Goal: Task Accomplishment & Management: Use online tool/utility

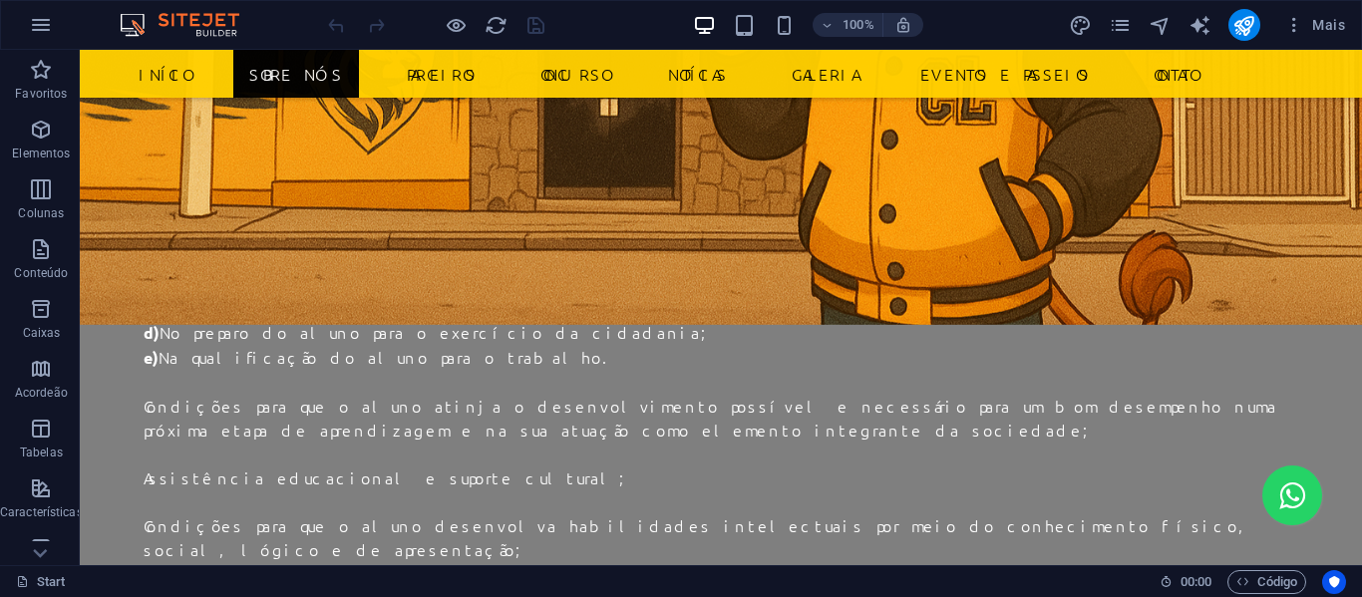
scroll to position [2050, 0]
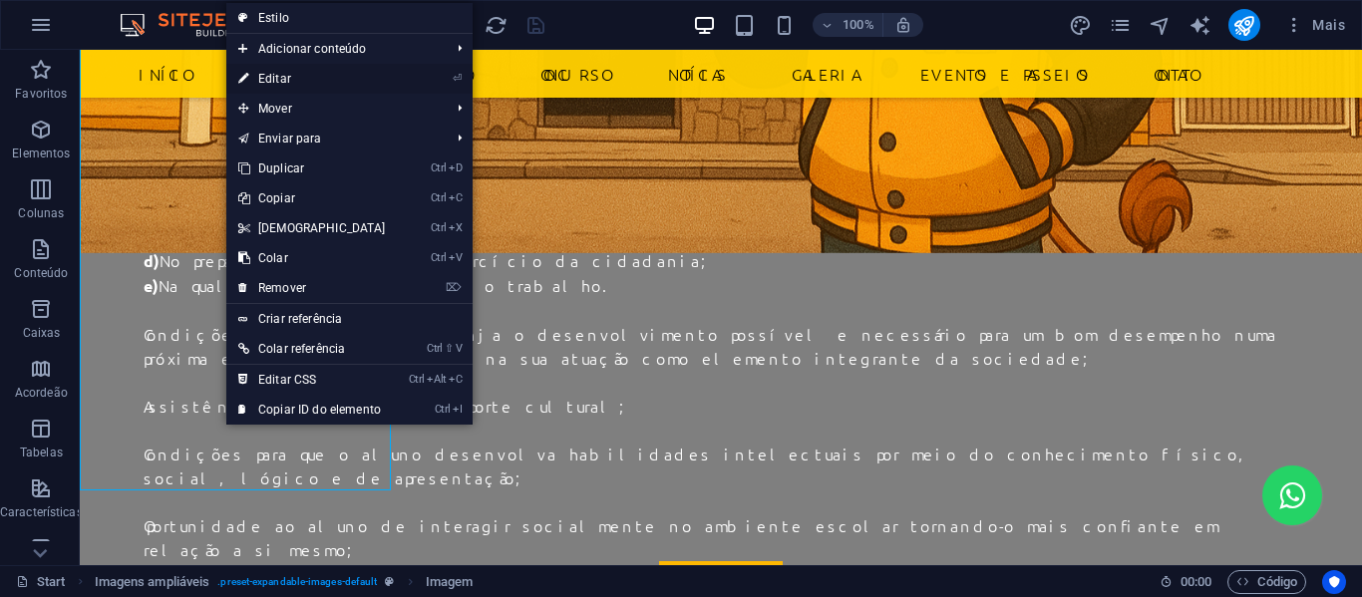
click at [306, 72] on link "⏎ Editar" at bounding box center [312, 79] width 172 height 30
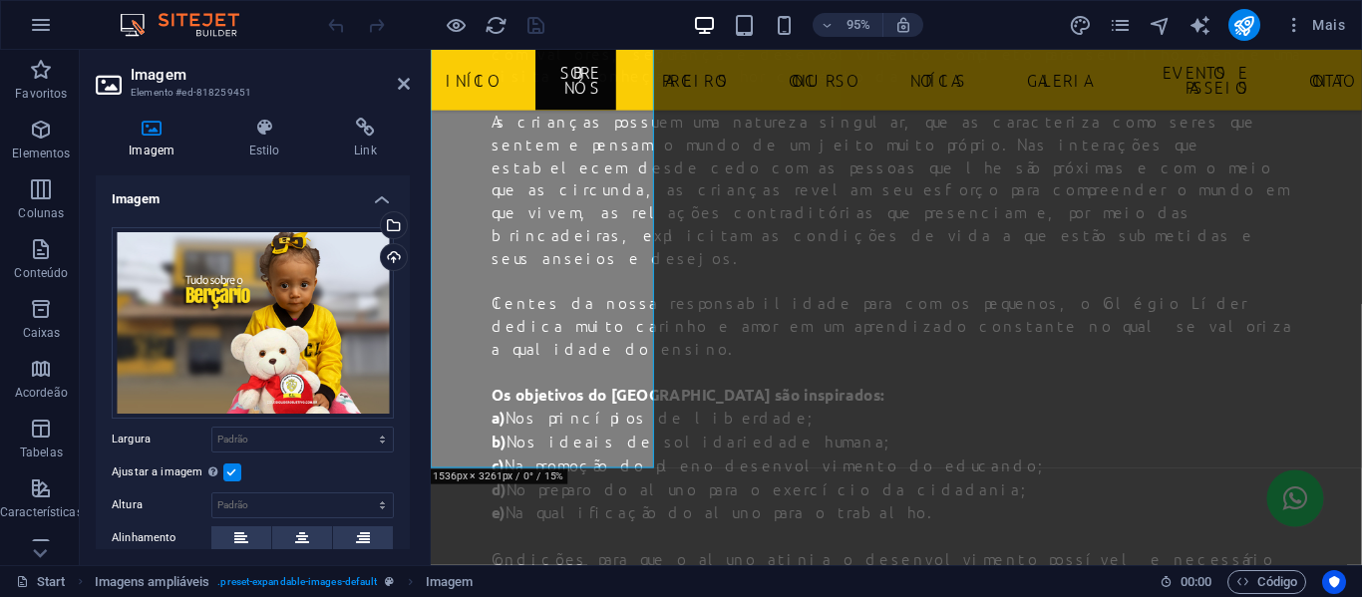
scroll to position [2330, 0]
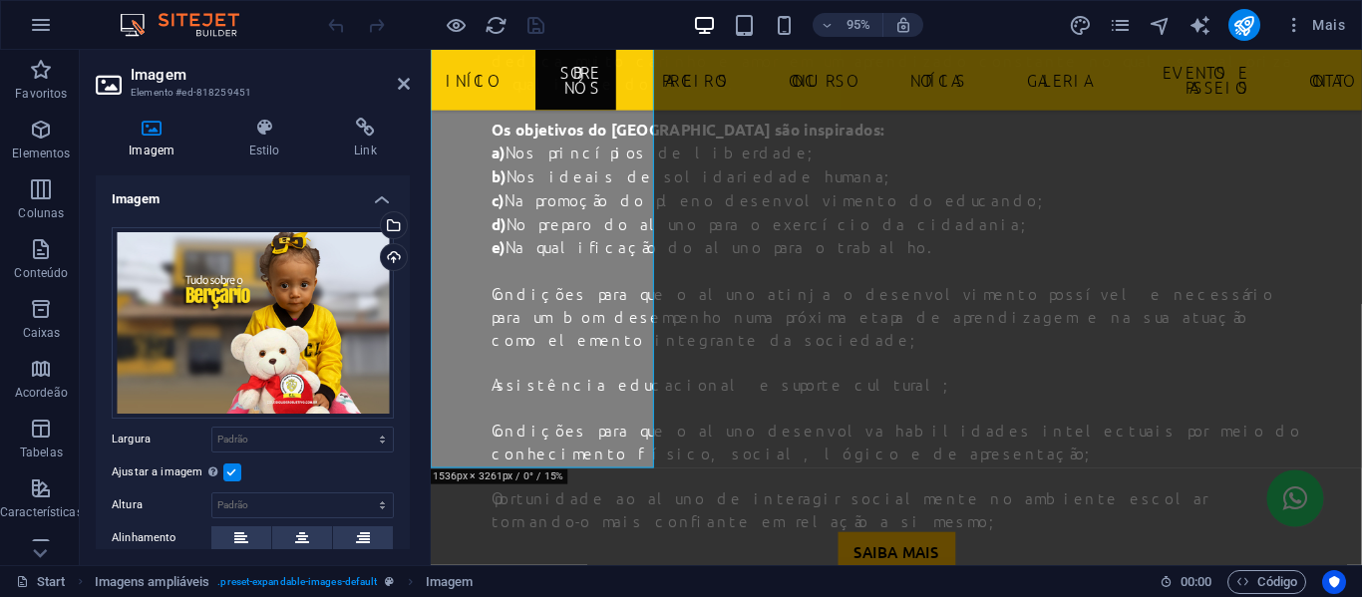
drag, startPoint x: 404, startPoint y: 223, endPoint x: 414, endPoint y: 399, distance: 175.8
click at [414, 399] on div "Imagem Estilo Link Imagem Arraste os arquivos aqui, clique para escolher os arq…" at bounding box center [253, 334] width 346 height 464
click at [1327, 33] on span "Mais" at bounding box center [1315, 25] width 61 height 20
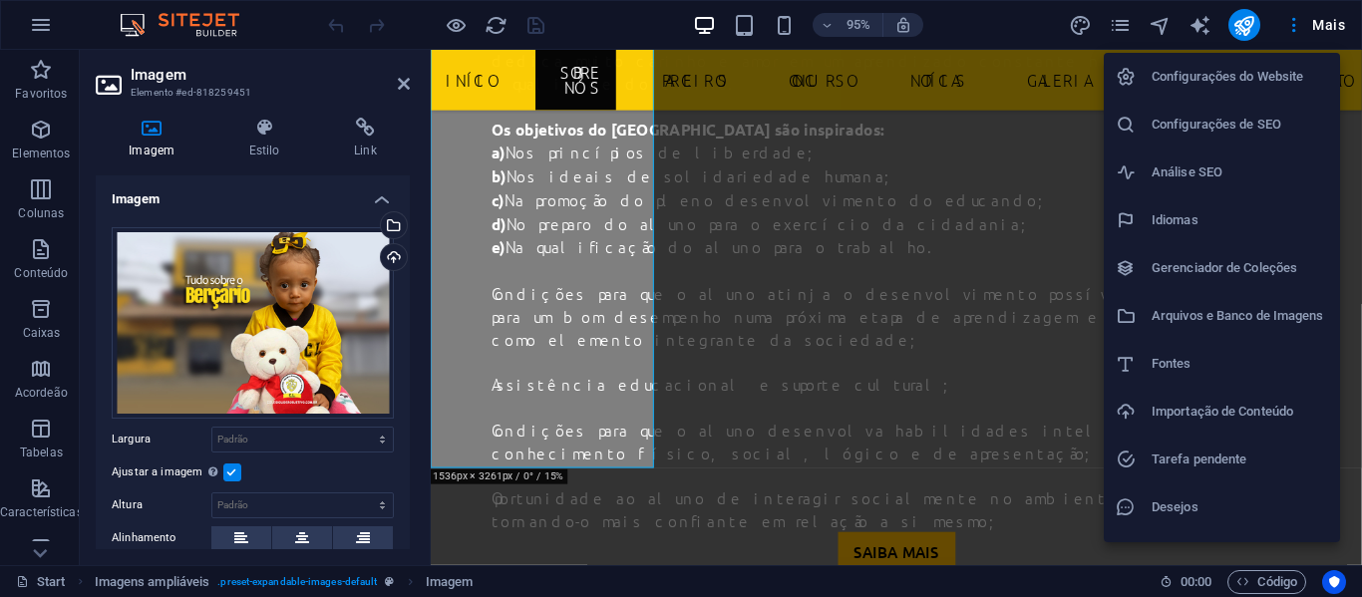
click at [1111, 33] on div at bounding box center [681, 298] width 1362 height 597
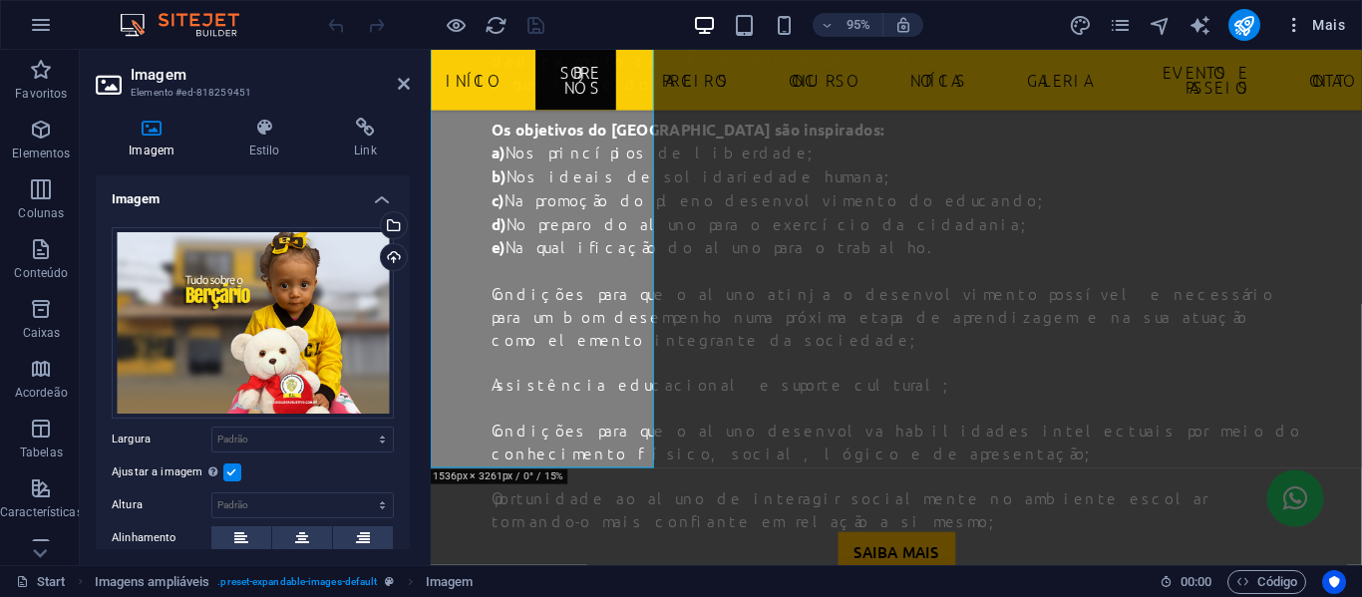
drag, startPoint x: 1358, startPoint y: 15, endPoint x: 1343, endPoint y: 19, distance: 15.5
click at [1347, 19] on div "95% Mais" at bounding box center [681, 25] width 1360 height 48
click at [1332, 25] on span "Mais" at bounding box center [1315, 25] width 61 height 20
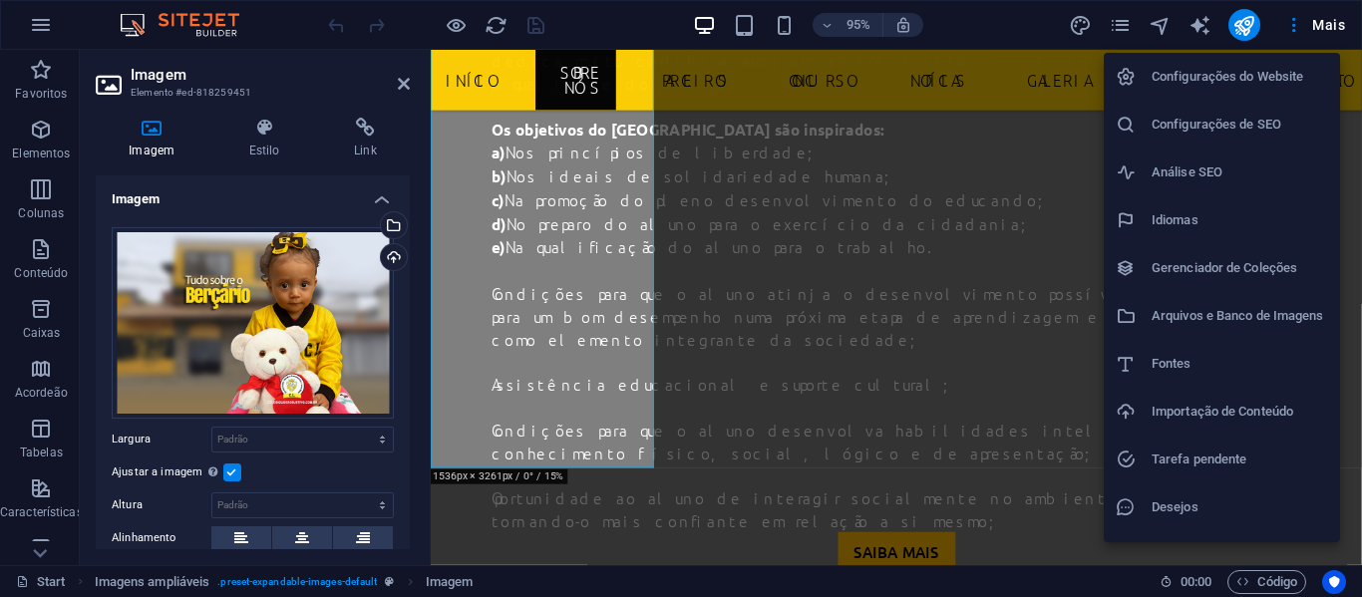
click at [988, 23] on div at bounding box center [681, 298] width 1362 height 597
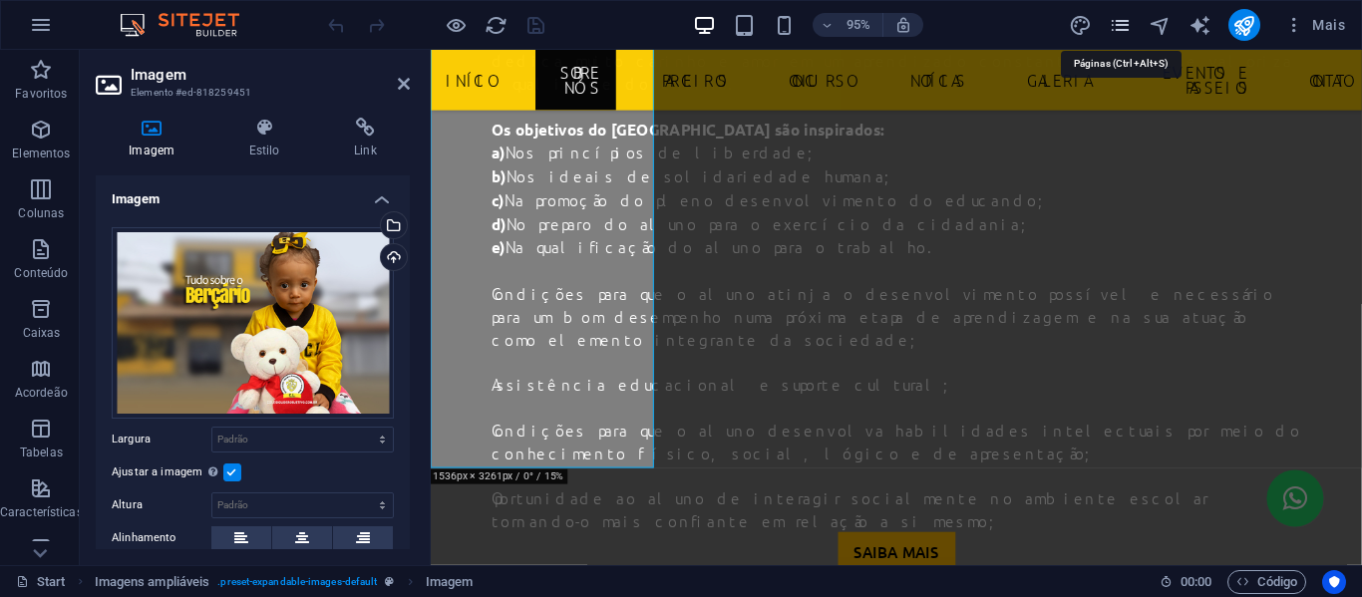
click at [1130, 19] on icon "pages" at bounding box center [1120, 25] width 23 height 23
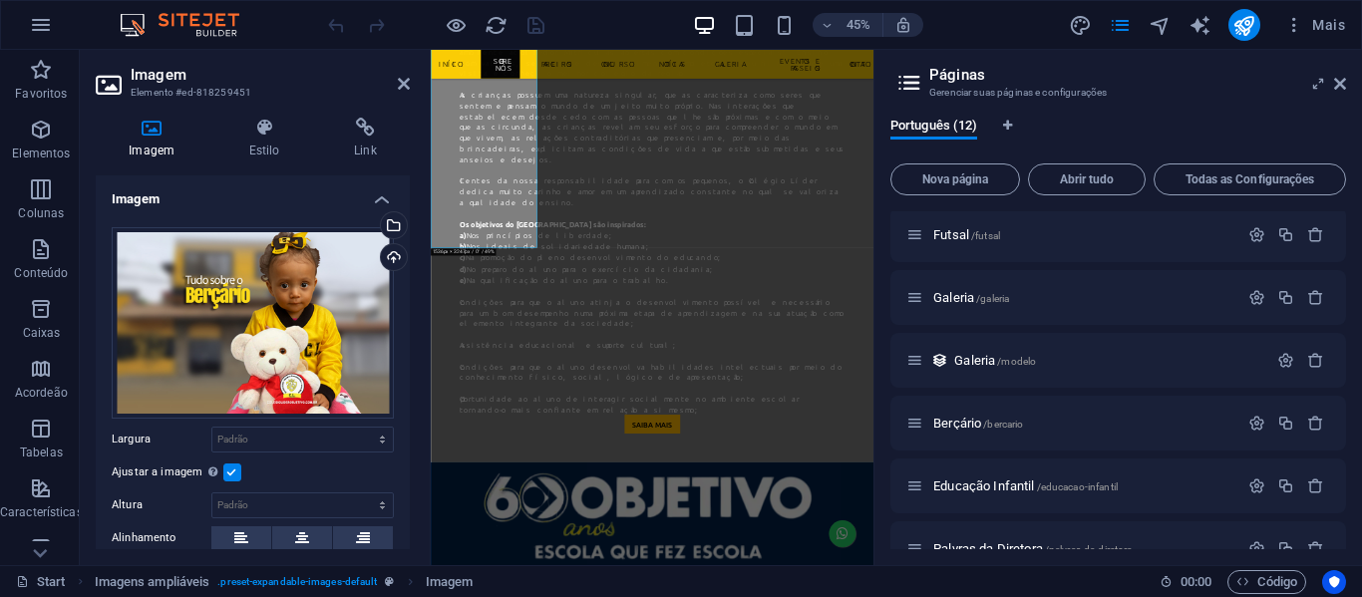
scroll to position [262, 0]
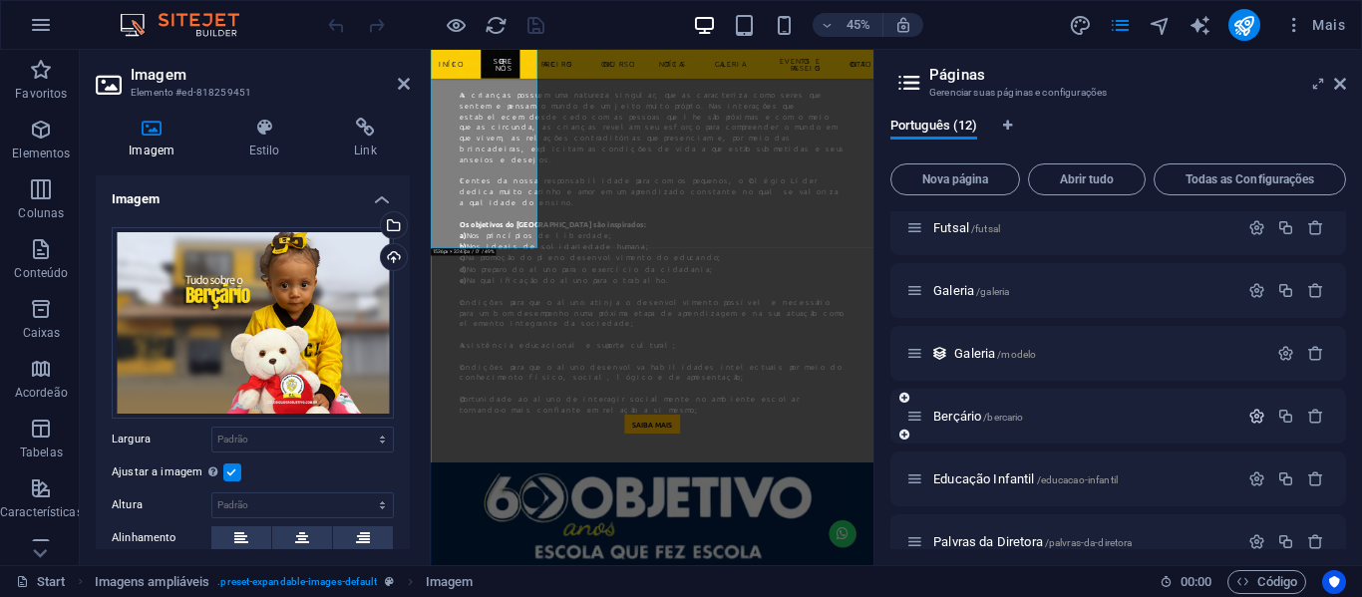
click at [1251, 415] on icon "button" at bounding box center [1257, 416] width 17 height 17
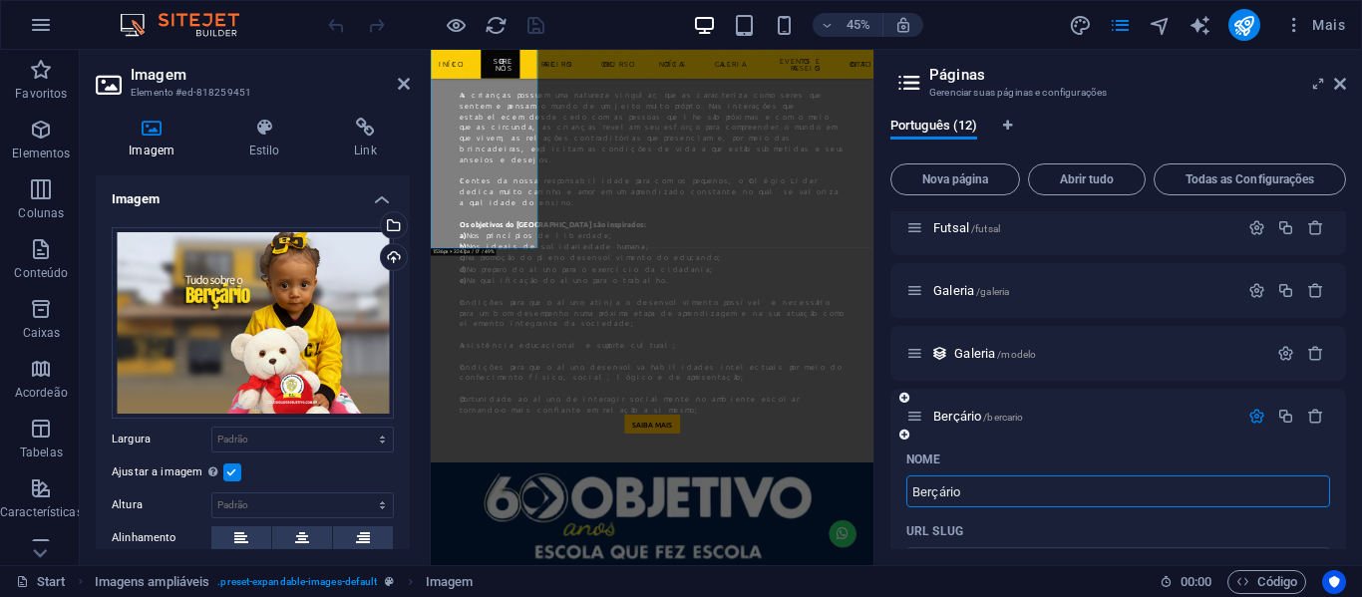
click at [945, 490] on input "Berçário" at bounding box center [1119, 492] width 424 height 32
type input "Berrio"
type input "/berrio"
type input "Bercario"
type input "/bercario"
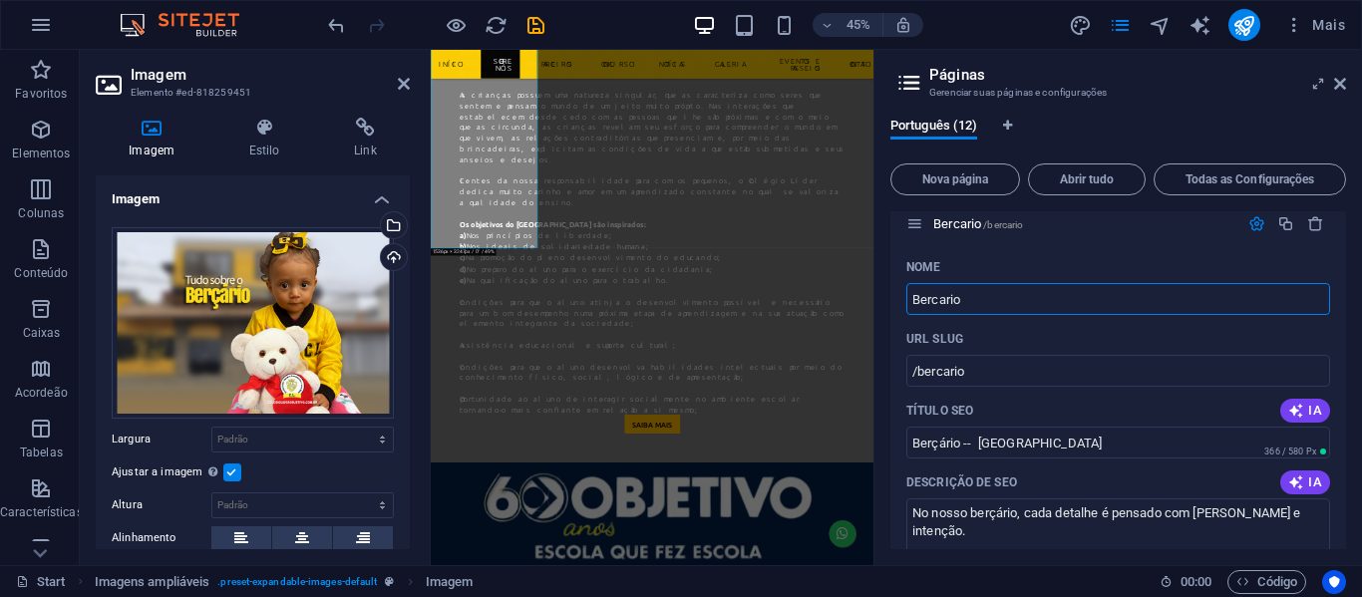
scroll to position [474, 0]
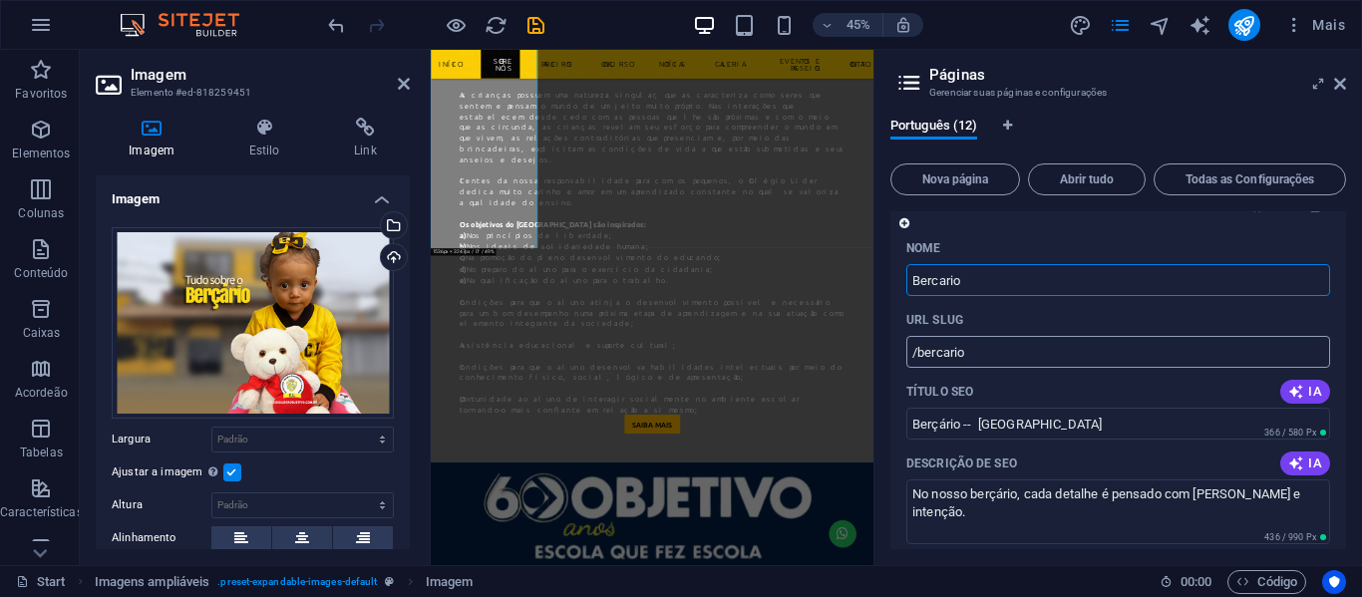
type input "Bercario"
click at [1010, 362] on input "/bercario" at bounding box center [1119, 352] width 424 height 32
drag, startPoint x: 1340, startPoint y: 331, endPoint x: 1347, endPoint y: 378, distance: 47.4
click at [1347, 378] on div "Português (12) Nova página Abrir tudo Todas as Configurações Start / Legal Noti…" at bounding box center [1119, 334] width 488 height 464
drag, startPoint x: 1339, startPoint y: 358, endPoint x: 1351, endPoint y: 436, distance: 78.7
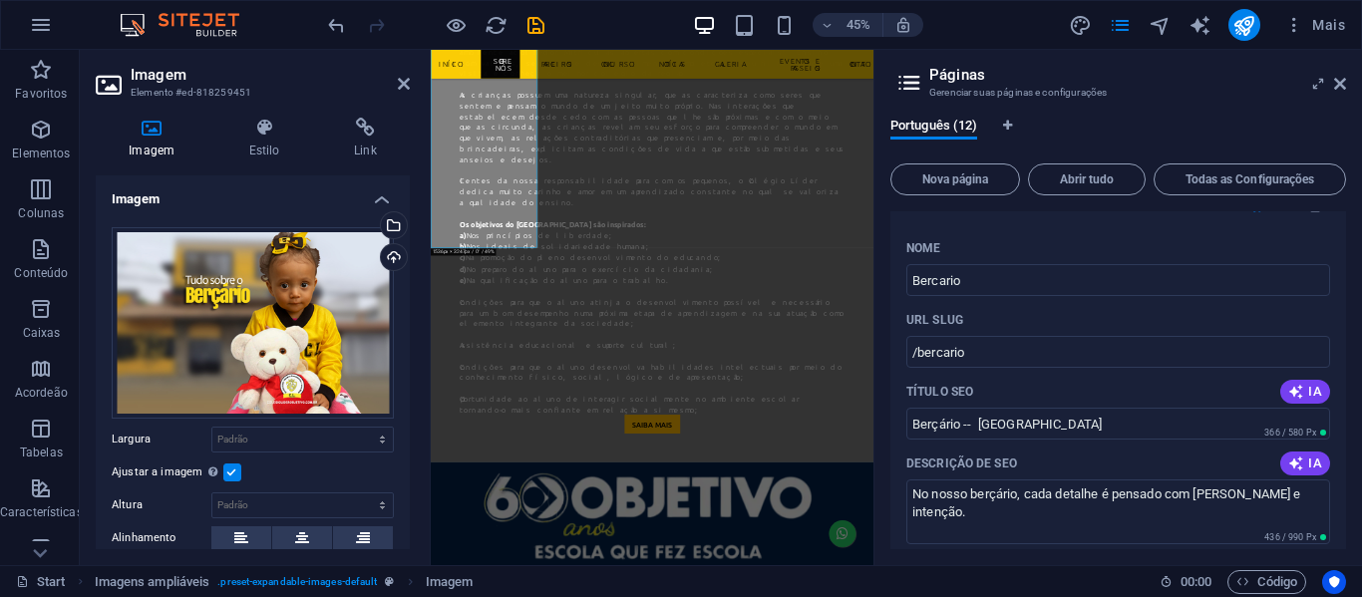
click at [1351, 436] on div "Português (12) Nova página Abrir tudo Todas as Configurações Start / Legal Noti…" at bounding box center [1119, 334] width 488 height 464
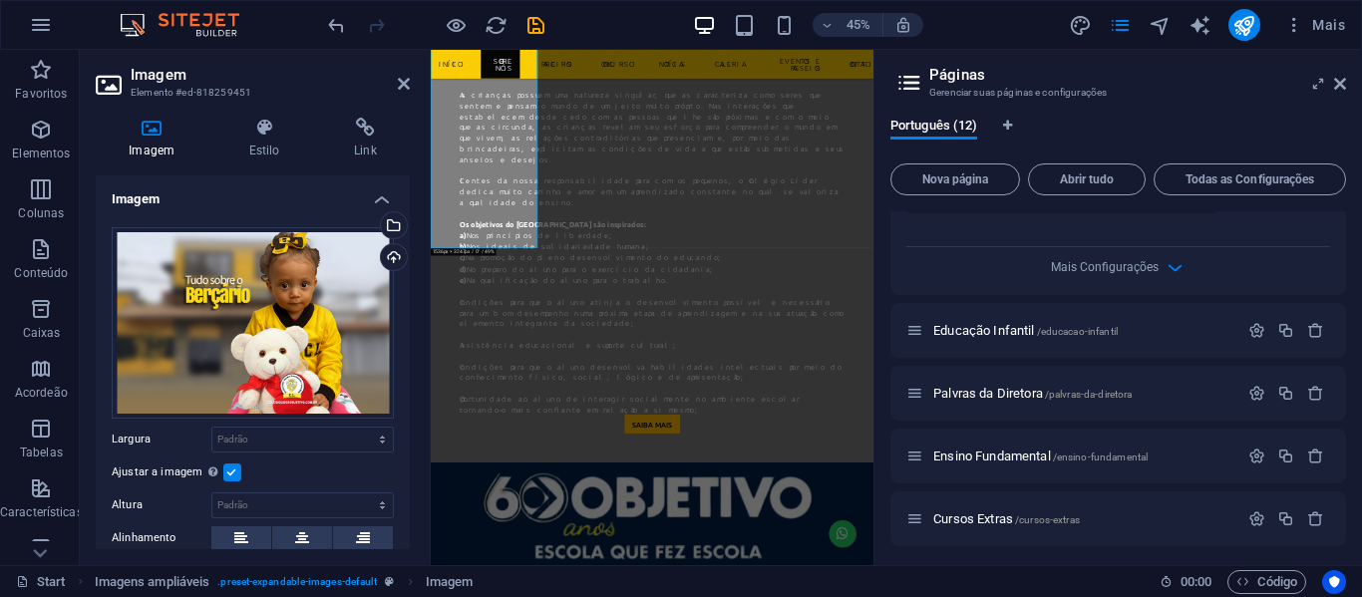
scroll to position [1207, 0]
click at [1249, 519] on icon "button" at bounding box center [1257, 514] width 17 height 17
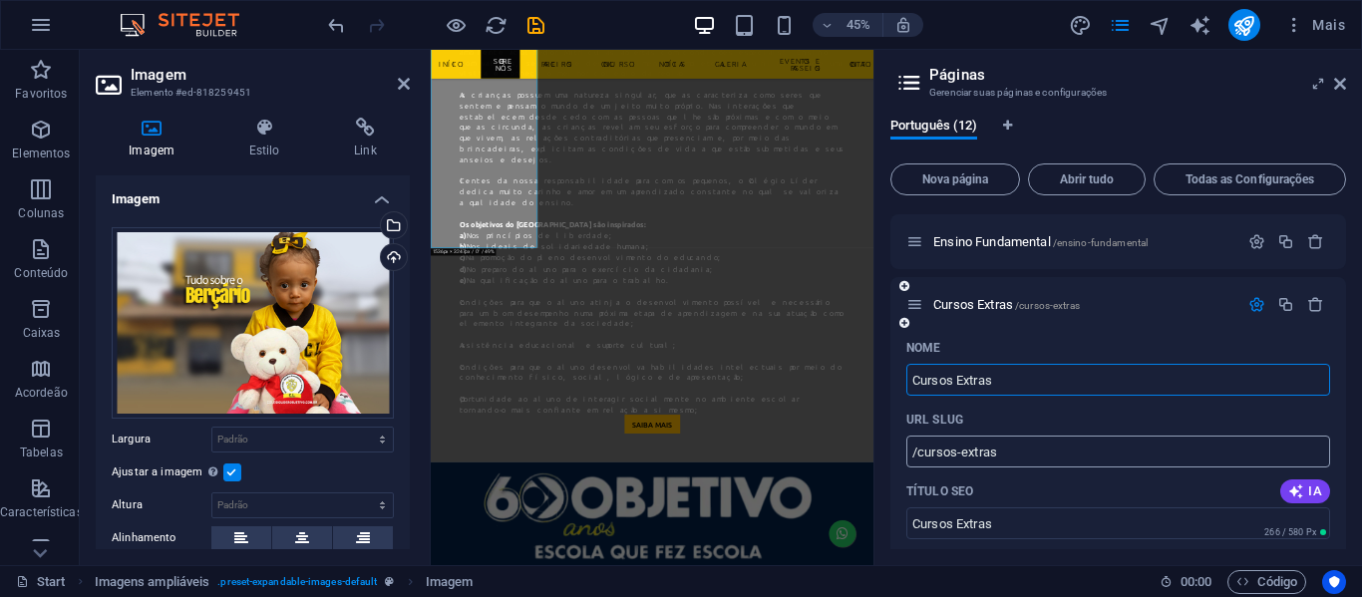
click at [965, 450] on input "/cursos-extras" at bounding box center [1119, 452] width 424 height 32
click at [1058, 457] on input "/cursosextras" at bounding box center [1119, 452] width 424 height 32
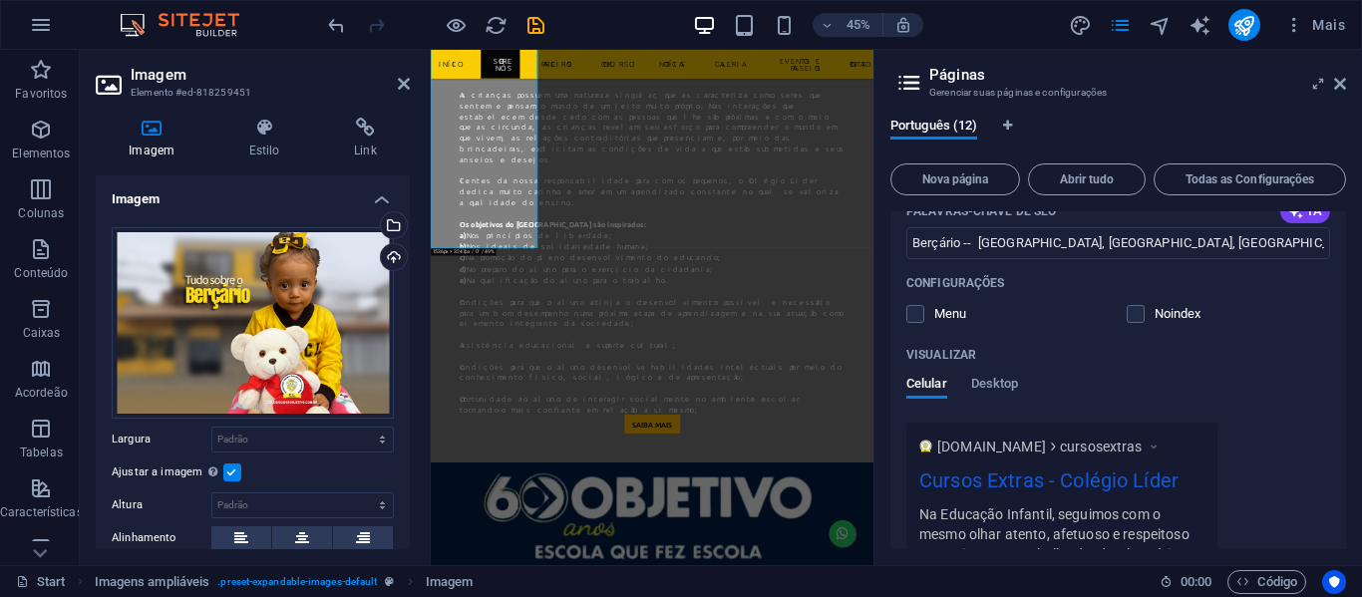
scroll to position [1991, 0]
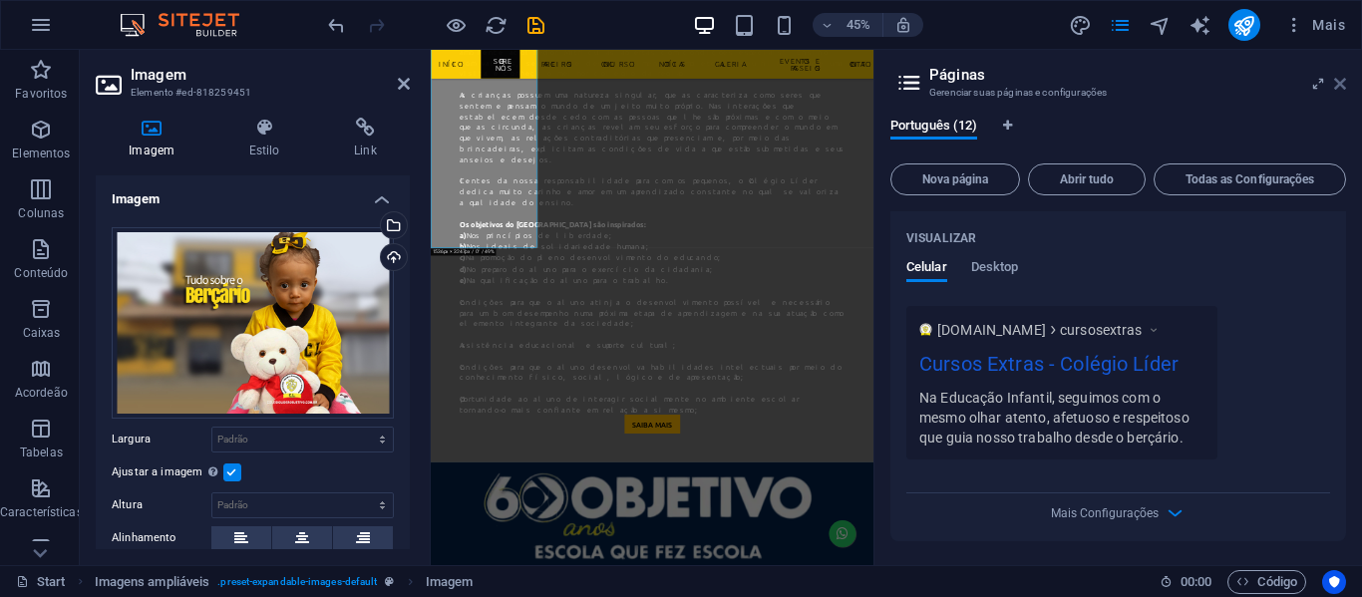
type input "/cursosextras"
click at [1344, 78] on icon at bounding box center [1340, 84] width 12 height 16
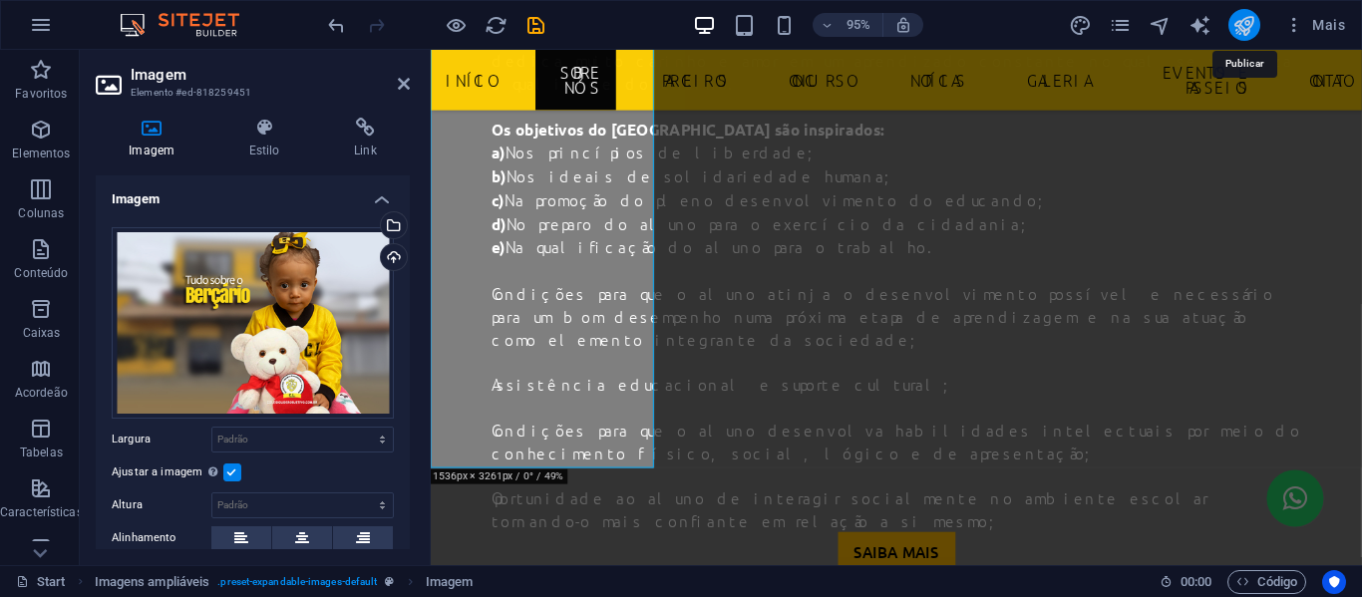
click at [1250, 27] on icon "publish" at bounding box center [1244, 25] width 23 height 23
checkbox input "false"
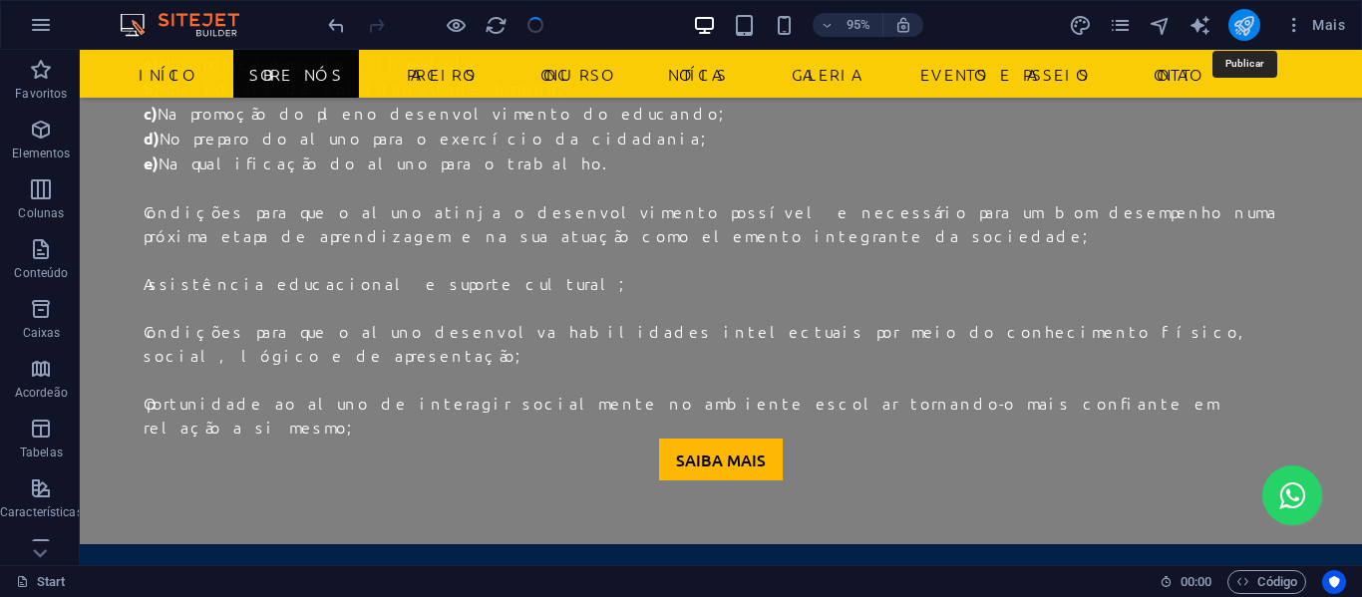
scroll to position [2050, 0]
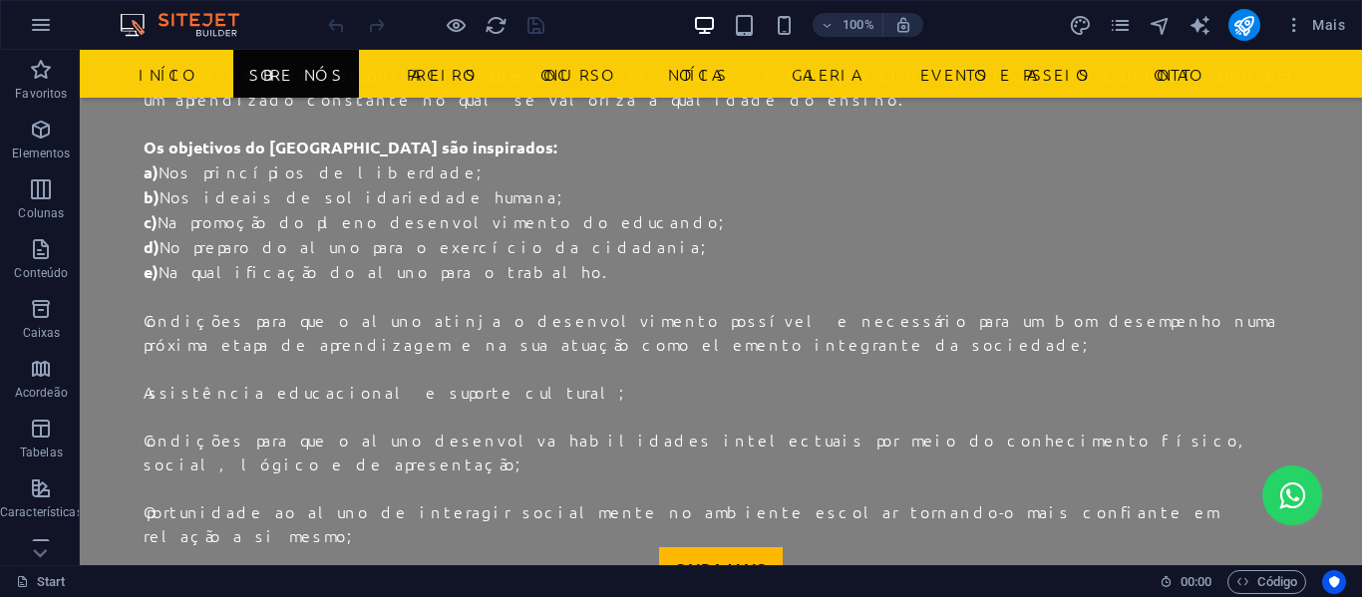
scroll to position [2082, 0]
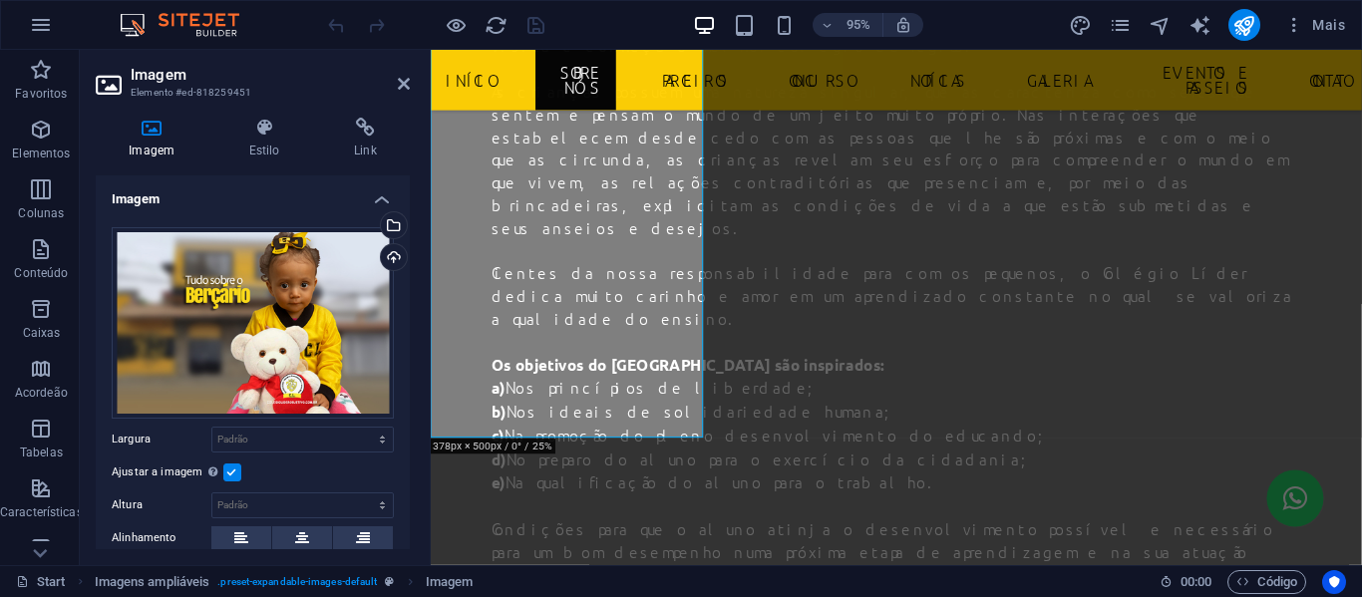
scroll to position [2362, 0]
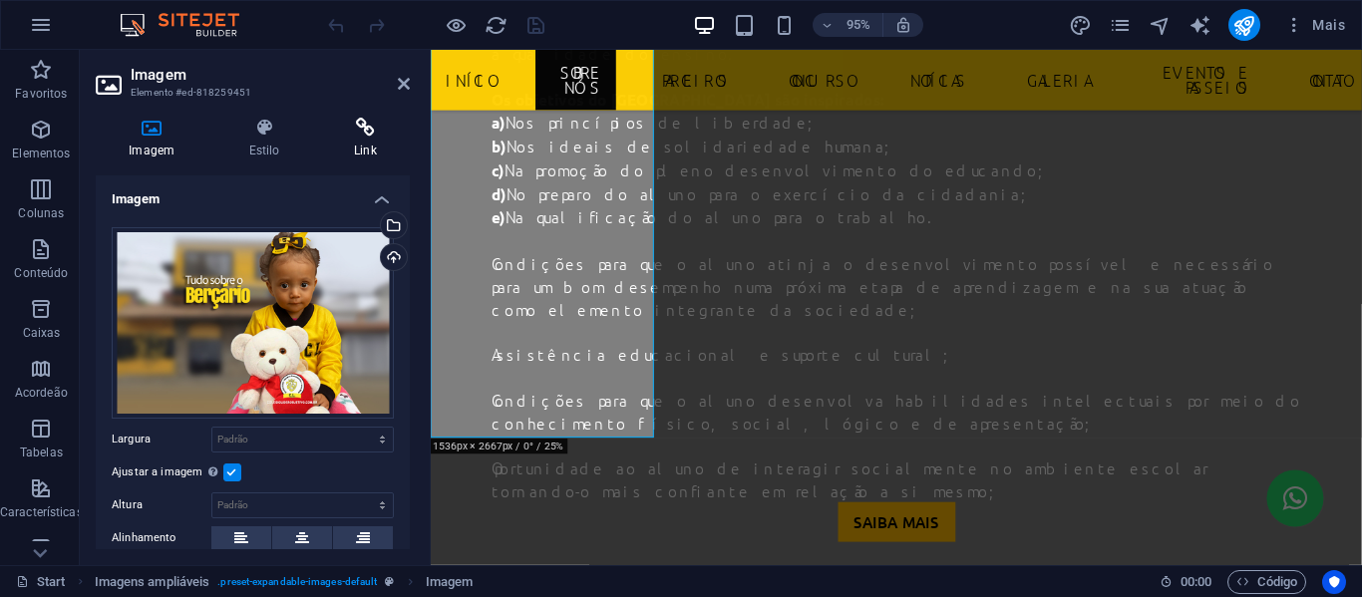
click at [364, 139] on h4 "Link" at bounding box center [365, 139] width 89 height 42
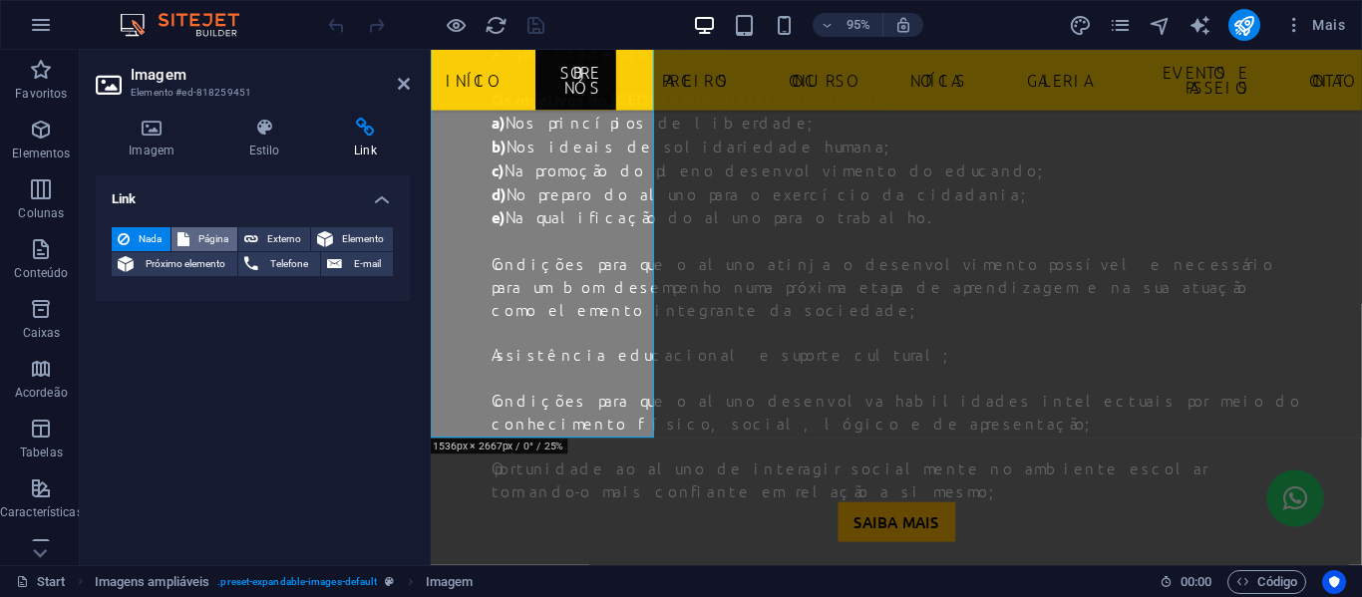
click at [220, 238] on span "Página" at bounding box center [213, 239] width 36 height 24
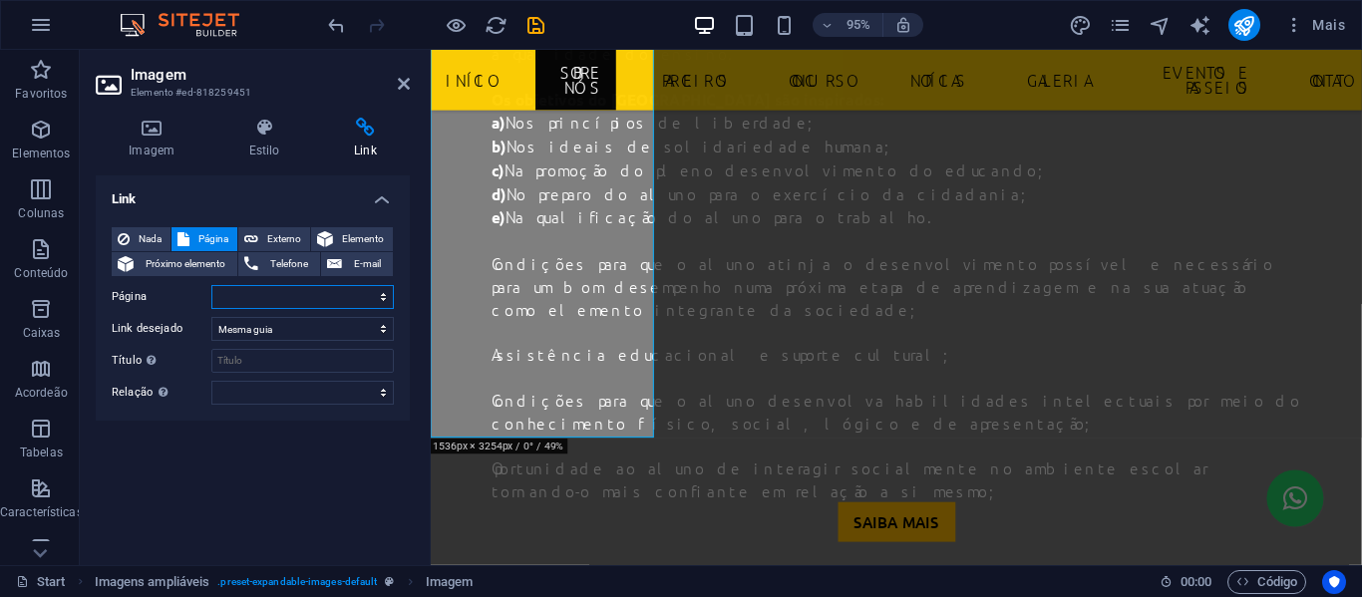
click at [379, 294] on select "Start Legal Notice Privacy Concurso Futsal Galeria Bercario Educação Infantil P…" at bounding box center [302, 297] width 183 height 24
select select "6"
click at [211, 285] on select "Start Legal Notice Privacy Concurso Futsal Galeria Bercario Educação Infantil P…" at bounding box center [302, 297] width 183 height 24
click at [313, 329] on select "Nova guia Mesma guia Sobreposição" at bounding box center [302, 329] width 183 height 24
select select "blank"
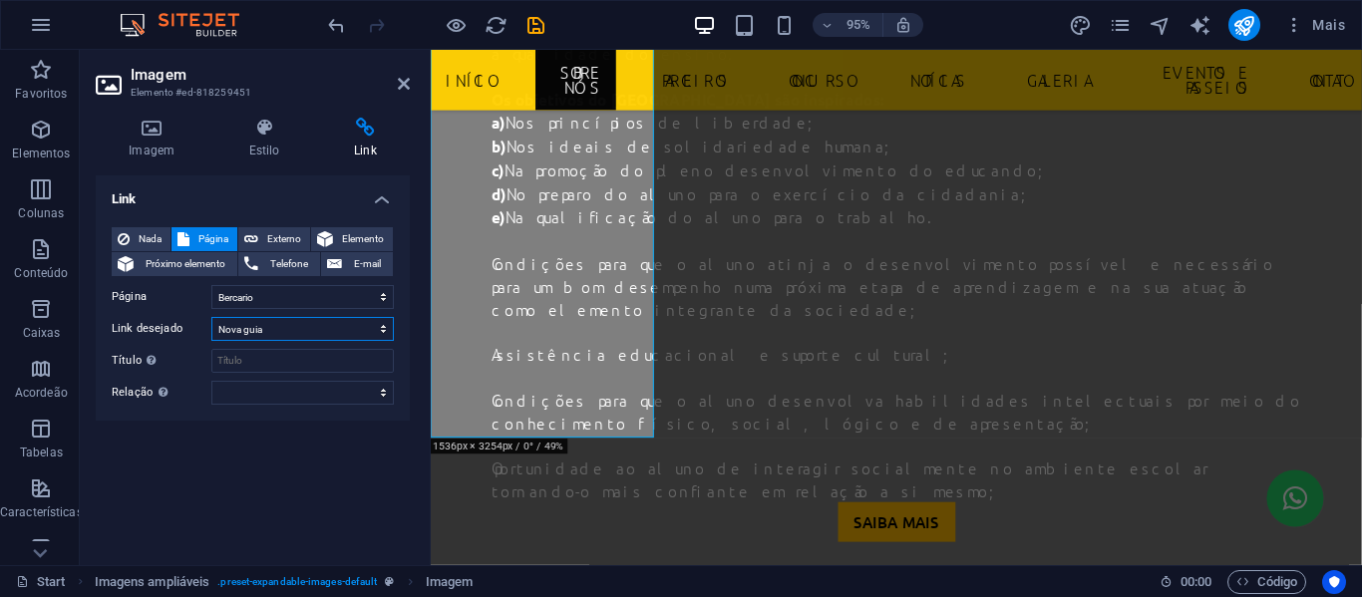
click at [211, 317] on select "Nova guia Mesma guia Sobreposição" at bounding box center [302, 329] width 183 height 24
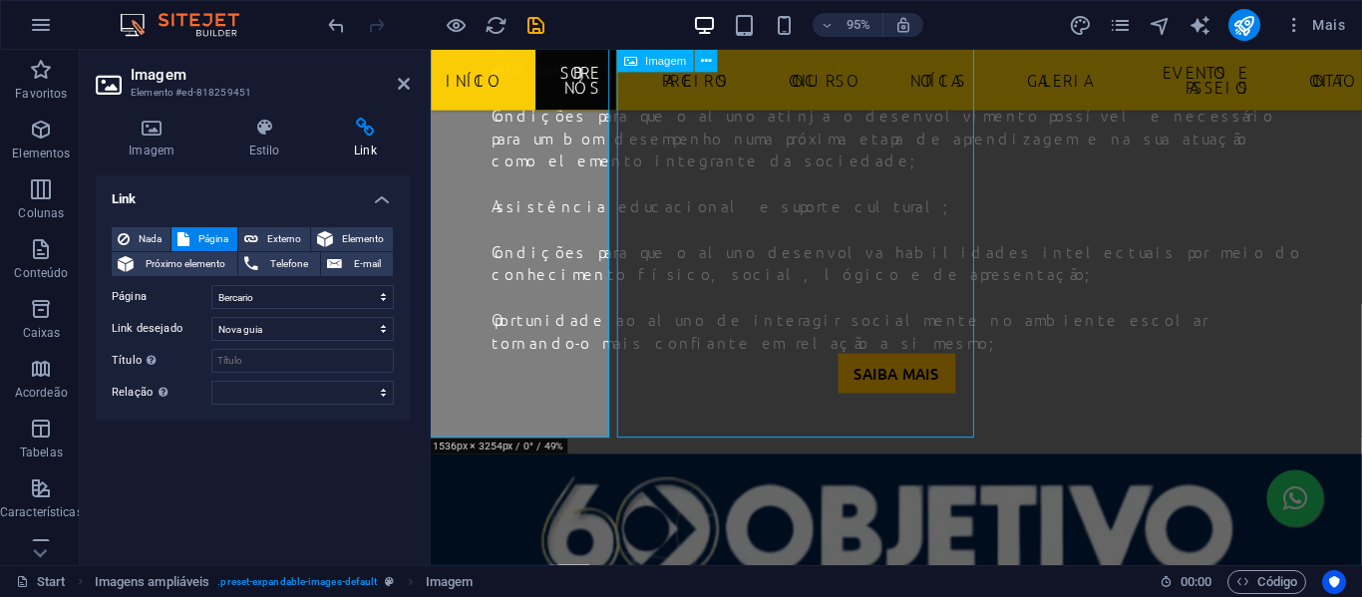
scroll to position [2082, 0]
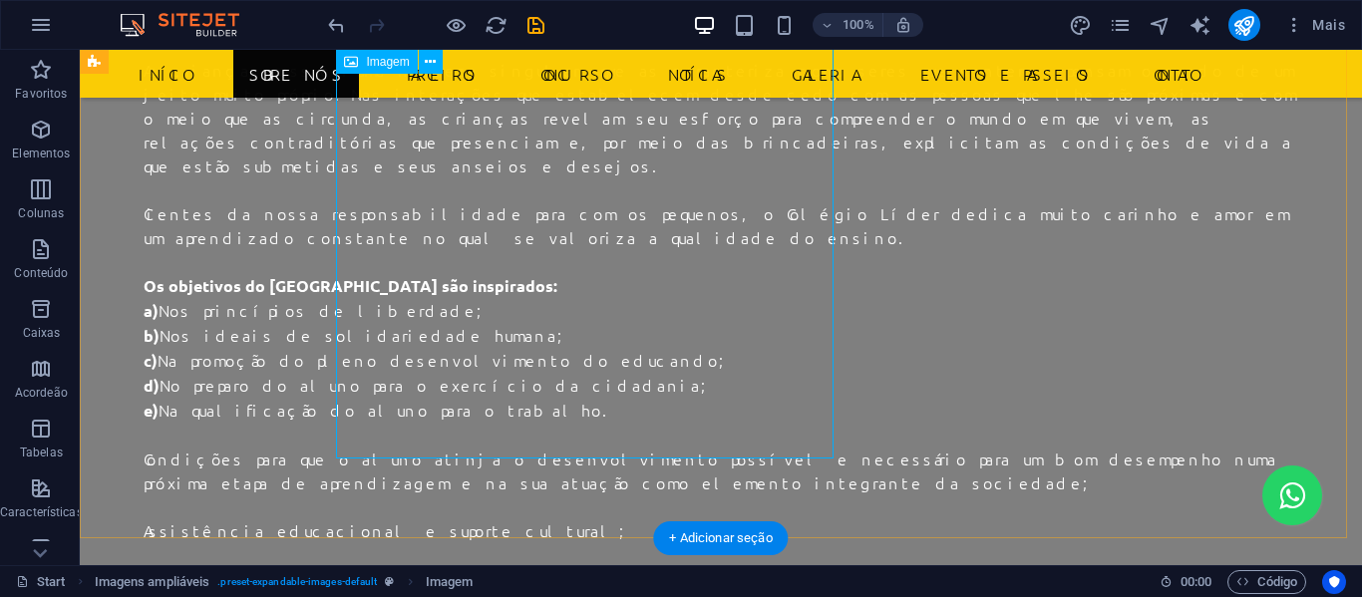
scroll to position [2362, 0]
select select
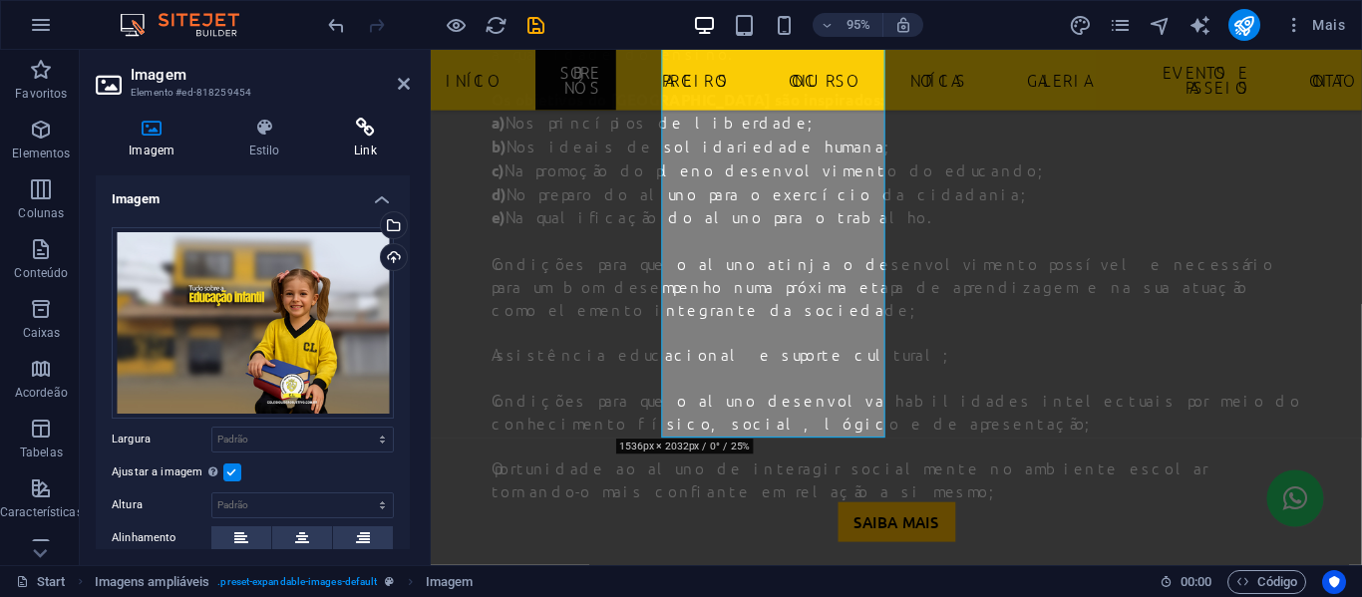
click at [368, 131] on icon at bounding box center [365, 128] width 89 height 20
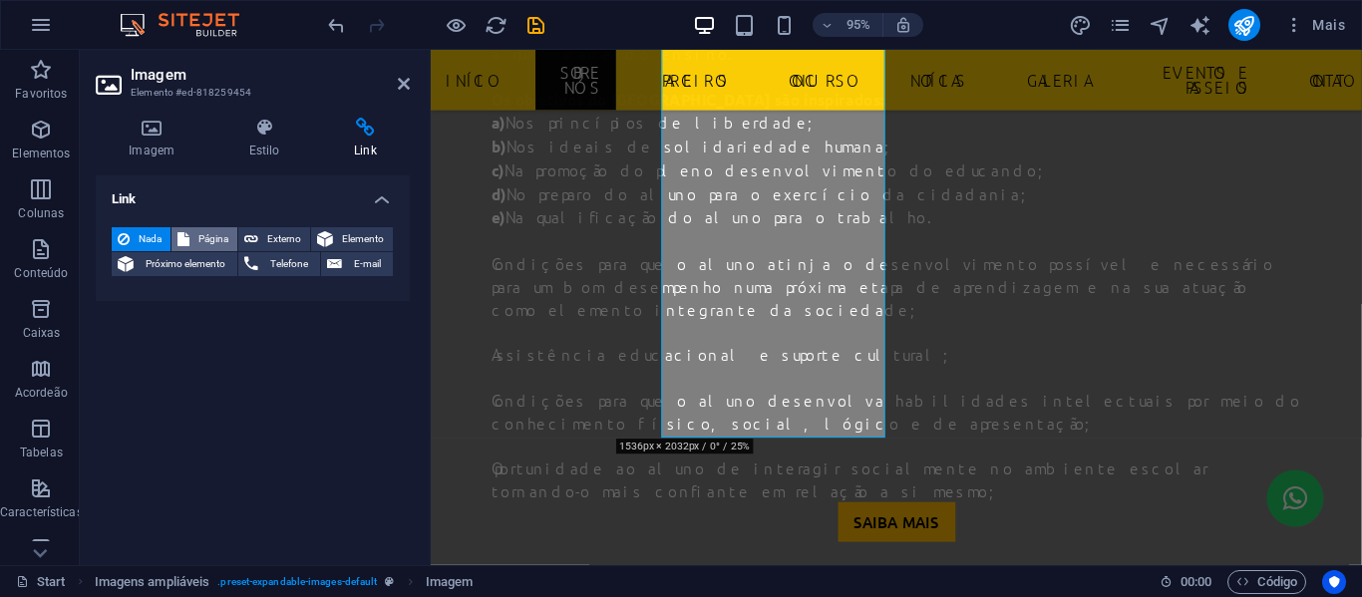
click at [217, 238] on span "Página" at bounding box center [213, 239] width 36 height 24
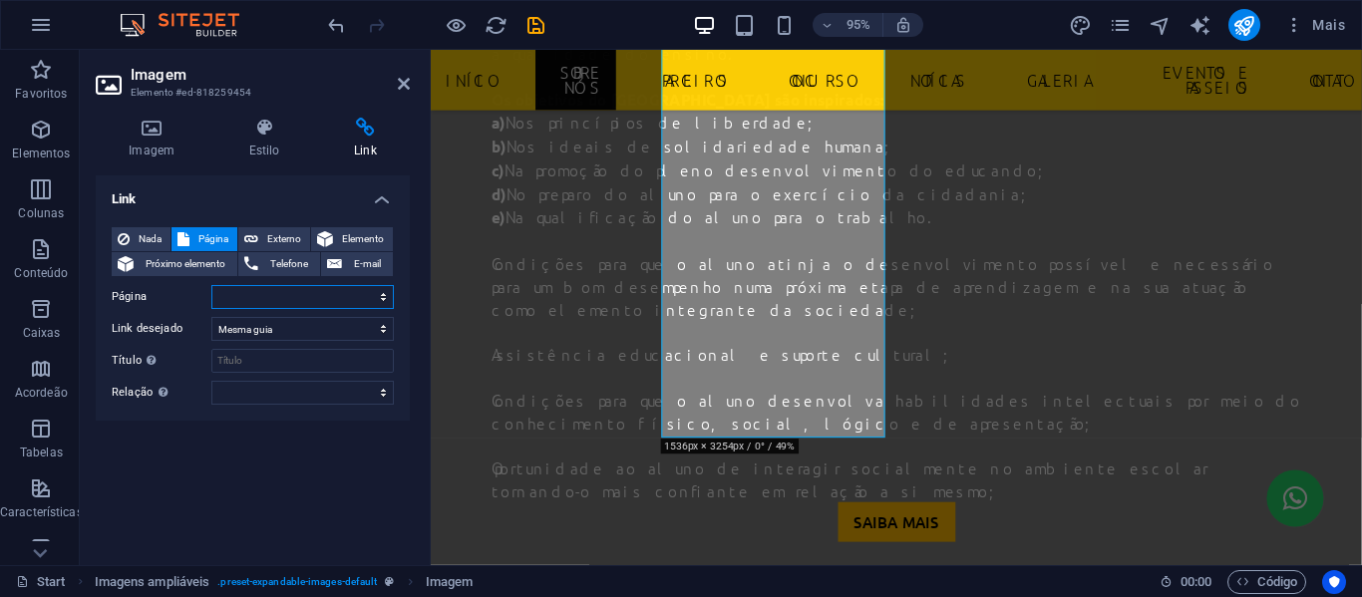
click at [366, 290] on select "Start Legal Notice Privacy Concurso Futsal Galeria Bercario Educação Infantil P…" at bounding box center [302, 297] width 183 height 24
select select "7"
click at [211, 285] on select "Start Legal Notice Privacy Concurso Futsal Galeria Bercario Educação Infantil P…" at bounding box center [302, 297] width 183 height 24
click at [408, 81] on icon at bounding box center [404, 84] width 12 height 16
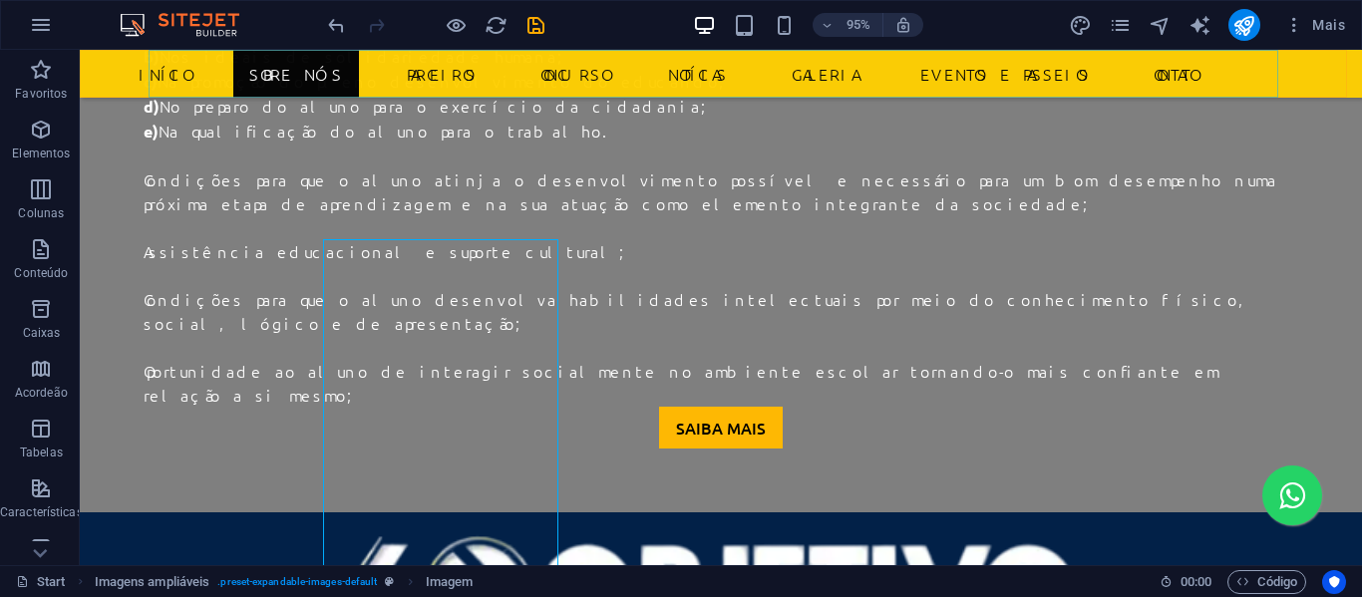
scroll to position [2082, 0]
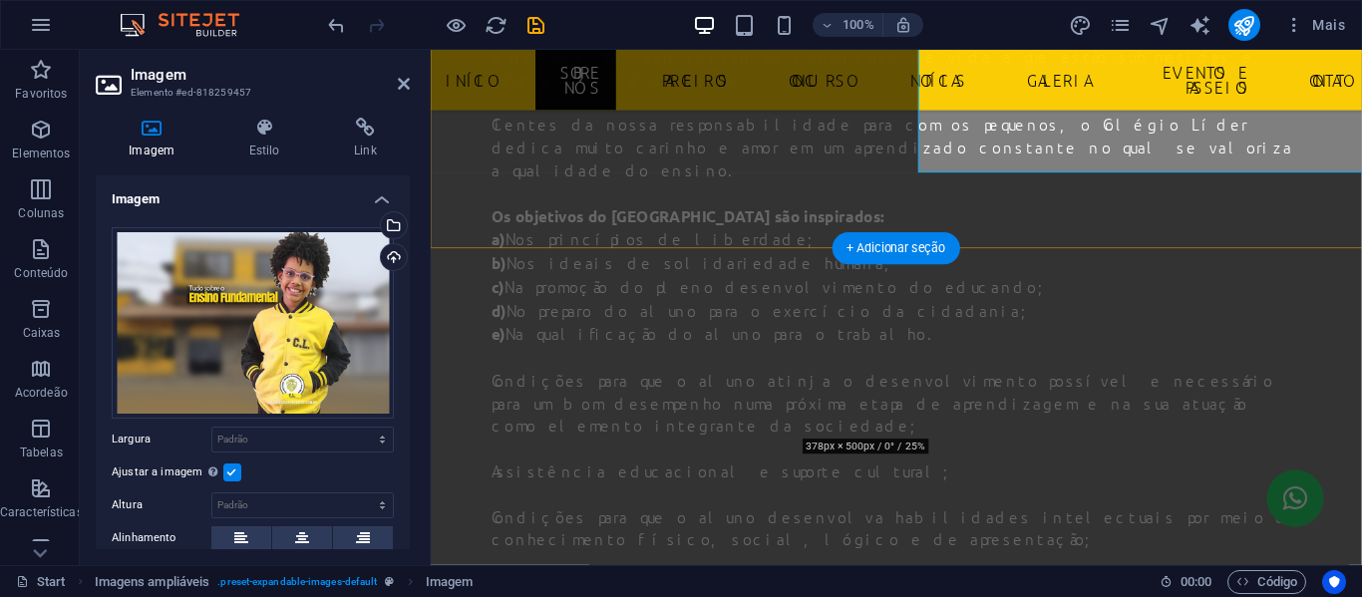
scroll to position [2362, 0]
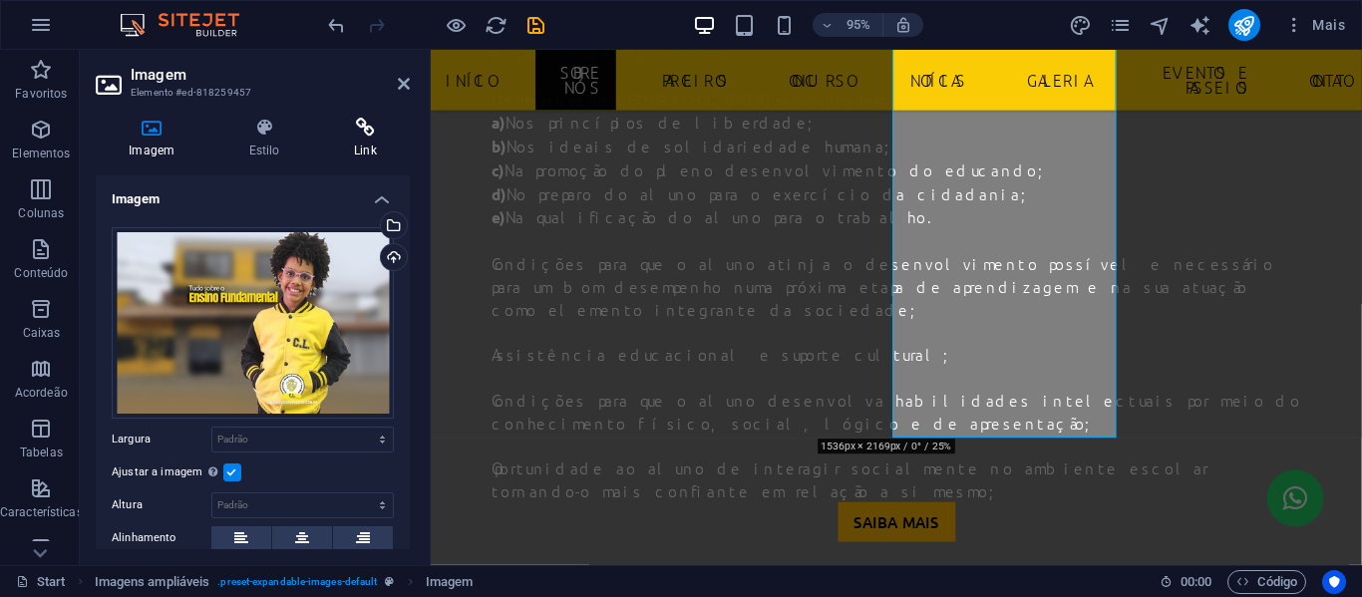
click at [367, 135] on icon at bounding box center [365, 128] width 89 height 20
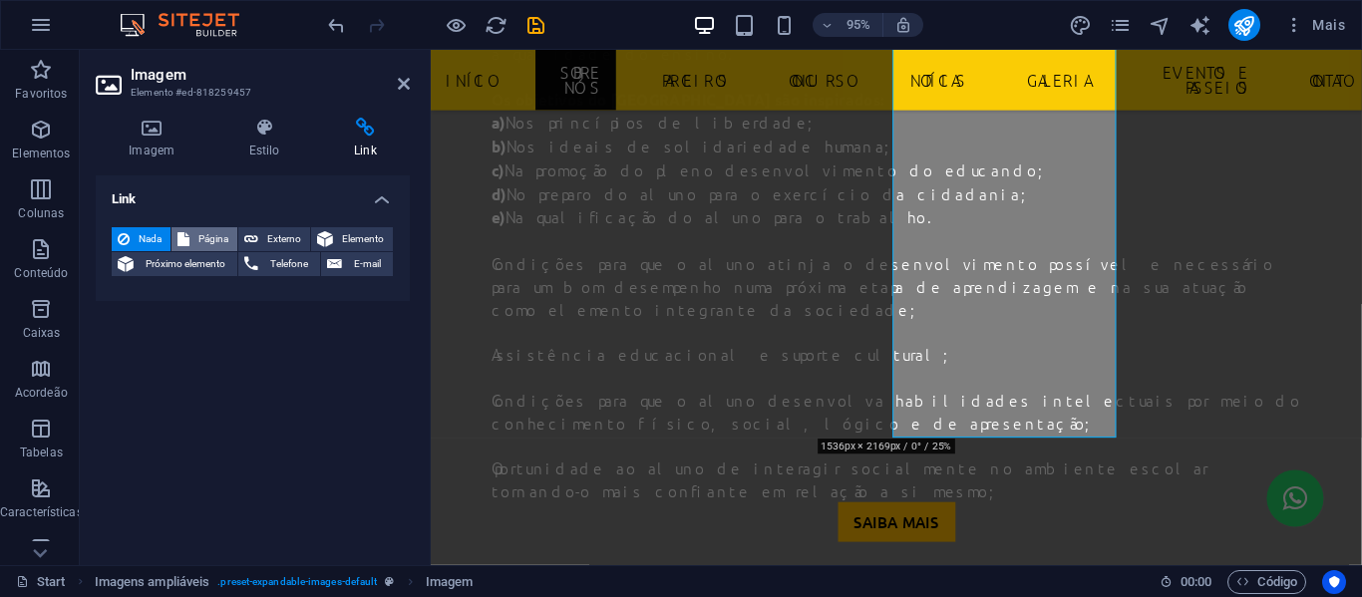
click at [210, 239] on span "Página" at bounding box center [213, 239] width 36 height 24
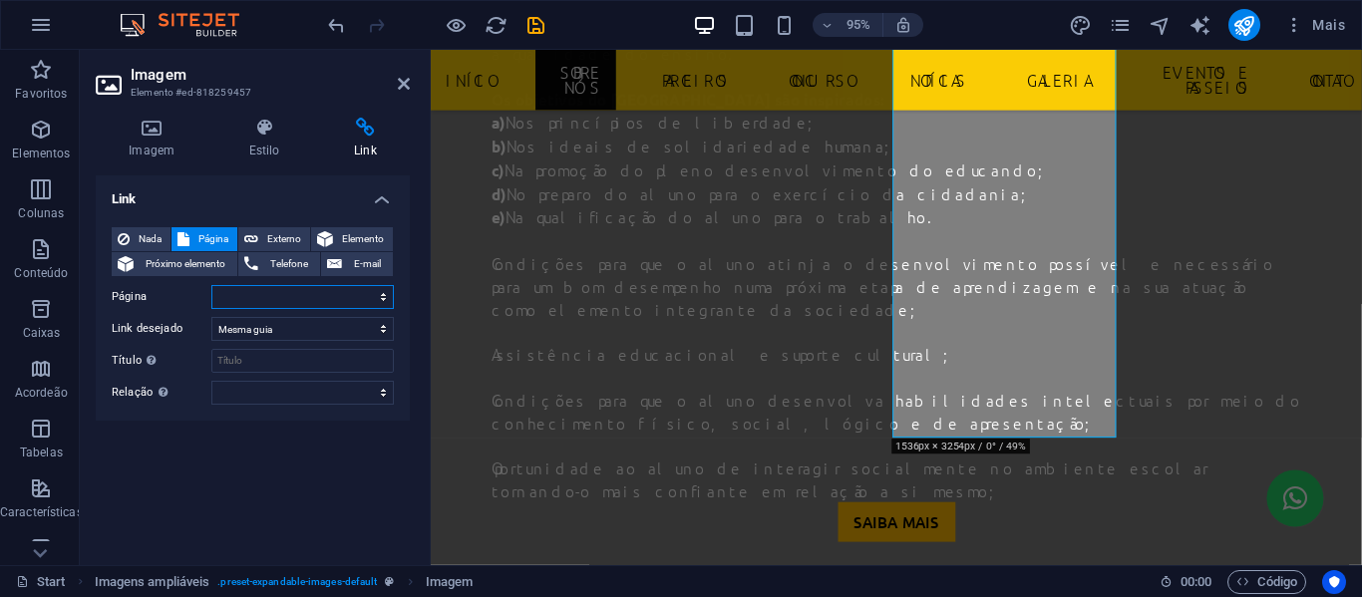
click at [372, 297] on select "Start Legal Notice Privacy Concurso Futsal Galeria Bercario Educação Infantil P…" at bounding box center [302, 297] width 183 height 24
select select "9"
click at [211, 285] on select "Start Legal Notice Privacy Concurso Futsal Galeria Bercario Educação Infantil P…" at bounding box center [302, 297] width 183 height 24
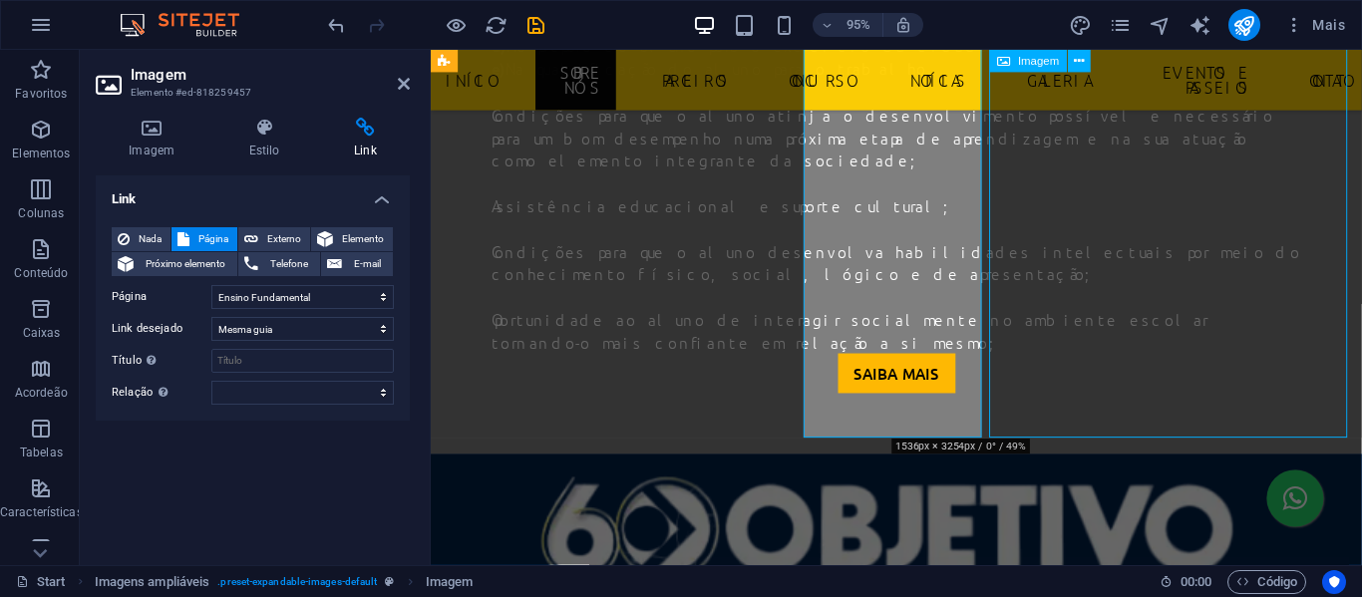
scroll to position [2082, 0]
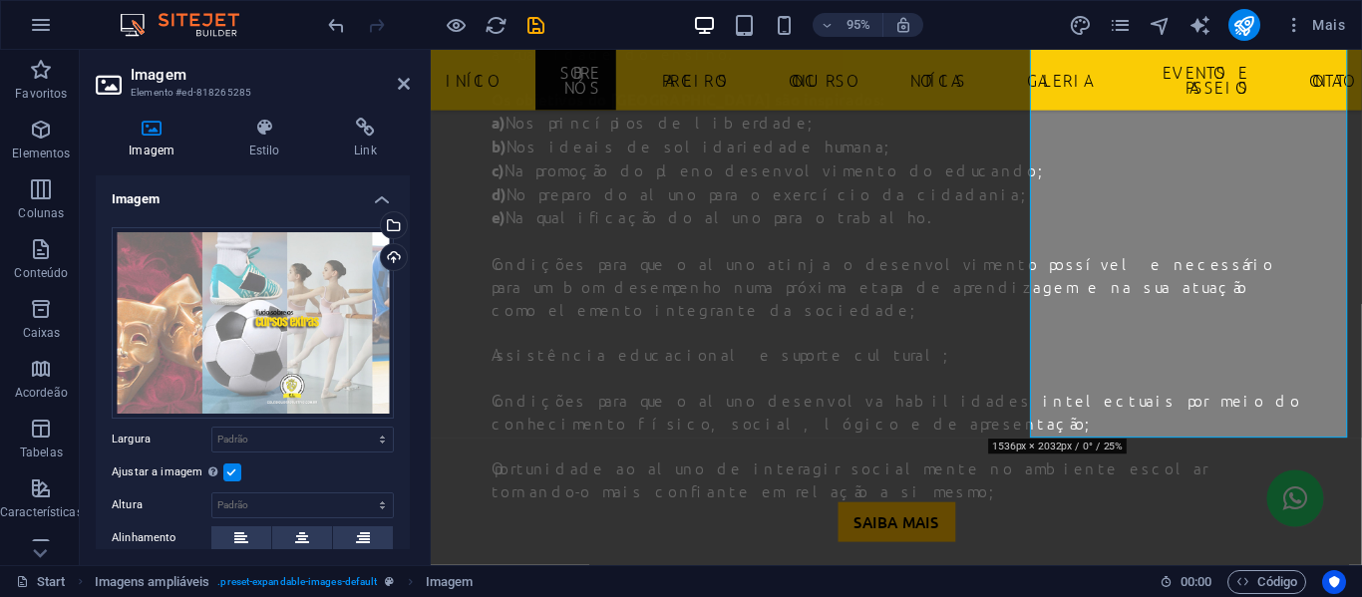
click at [361, 108] on div "Imagem Estilo Link Imagem Arraste os arquivos aqui, clique para escolher os arq…" at bounding box center [253, 334] width 346 height 464
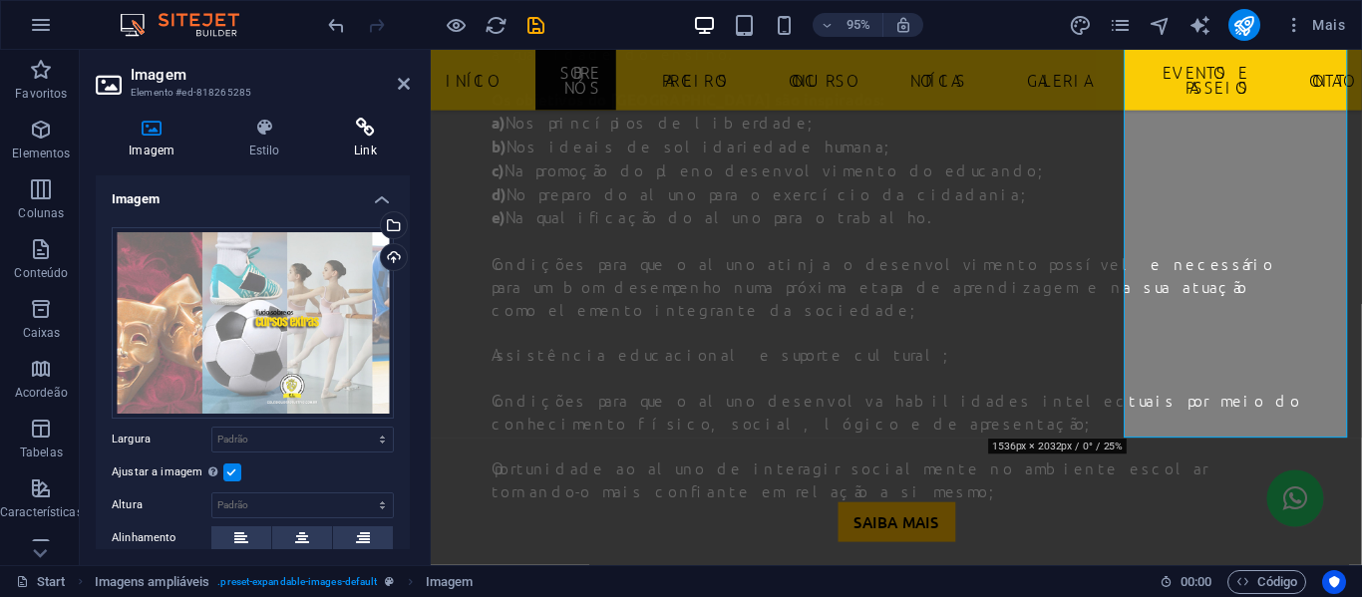
click at [359, 122] on icon at bounding box center [365, 128] width 89 height 20
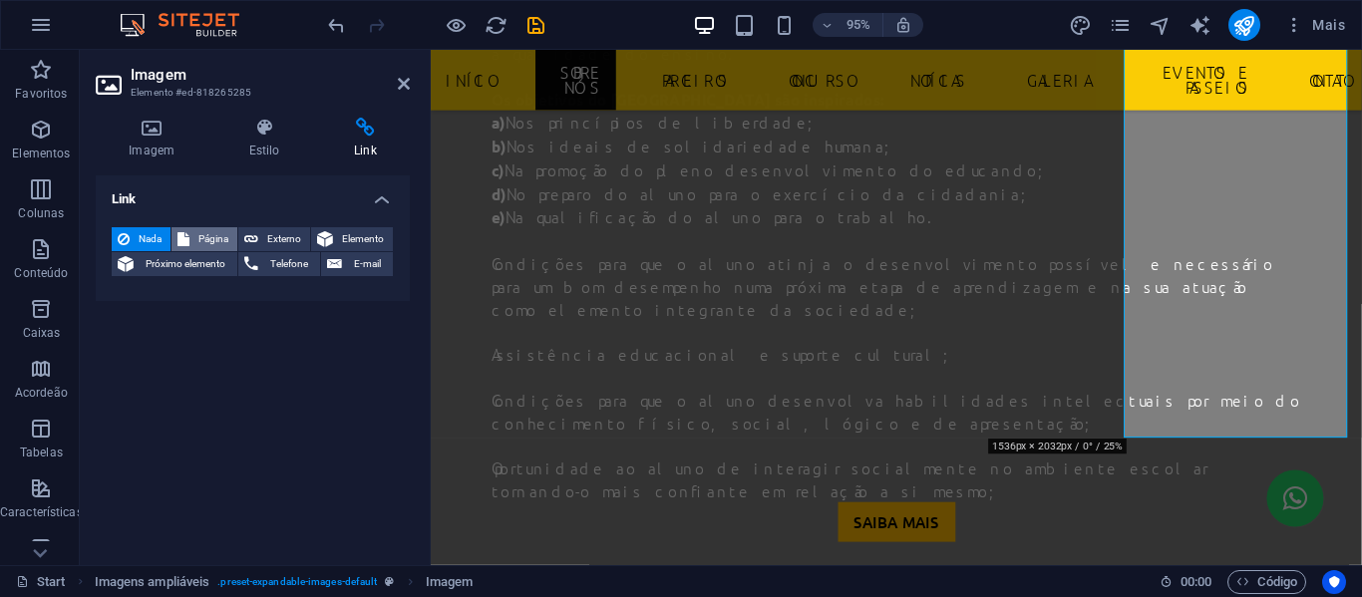
click at [202, 237] on span "Página" at bounding box center [213, 239] width 36 height 24
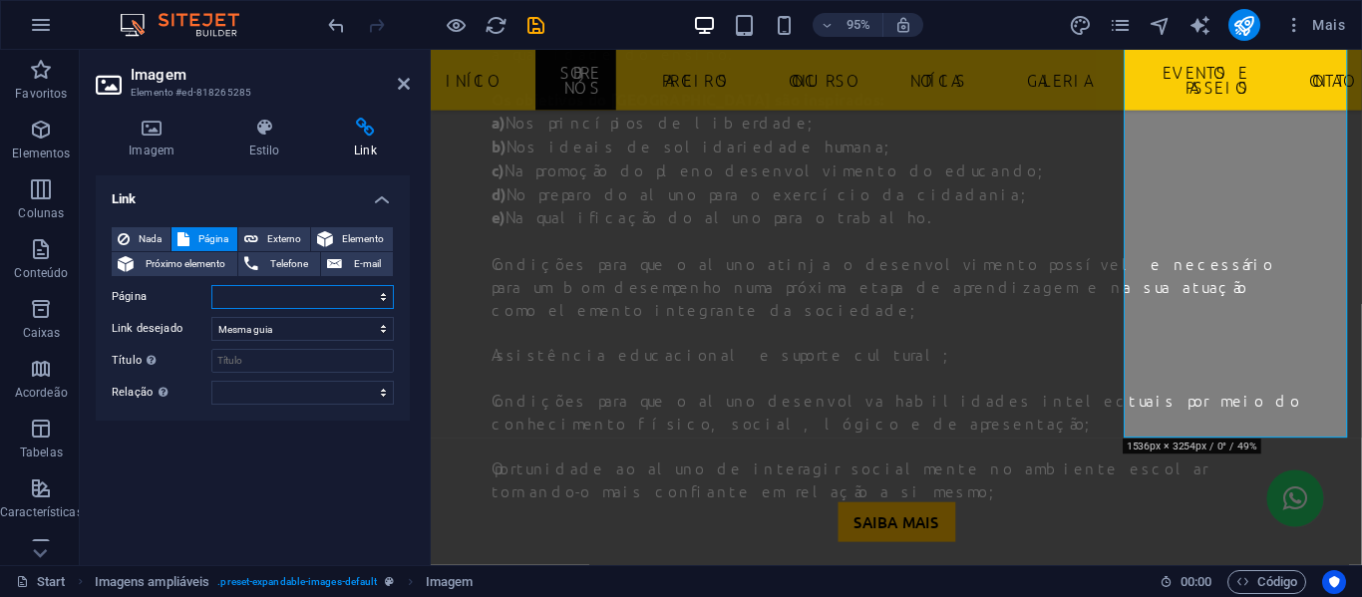
click at [368, 302] on select "Start Legal Notice Privacy Concurso Futsal Galeria Bercario Educação Infantil P…" at bounding box center [302, 297] width 183 height 24
select select "10"
click at [211, 285] on select "Start Legal Notice Privacy Concurso Futsal Galeria Bercario Educação Infantil P…" at bounding box center [302, 297] width 183 height 24
click at [527, 33] on icon "save" at bounding box center [536, 25] width 23 height 23
checkbox input "false"
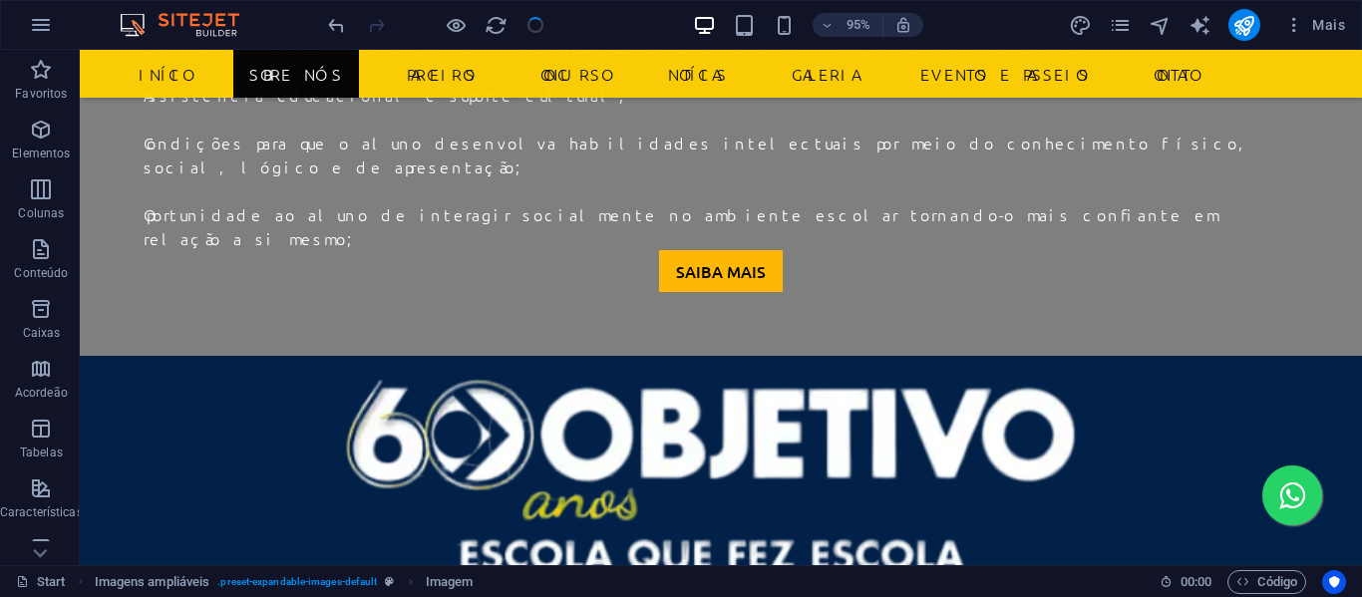
scroll to position [2082, 0]
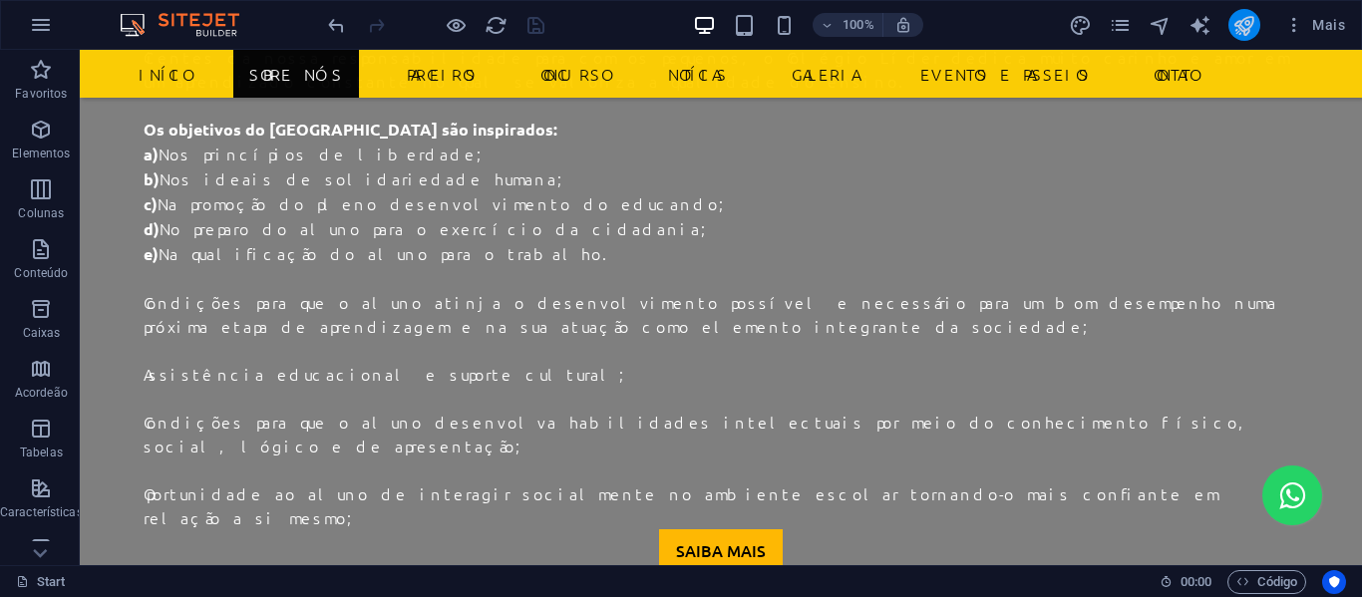
click at [1258, 25] on button "publish" at bounding box center [1245, 25] width 32 height 32
